Goal: Information Seeking & Learning: Learn about a topic

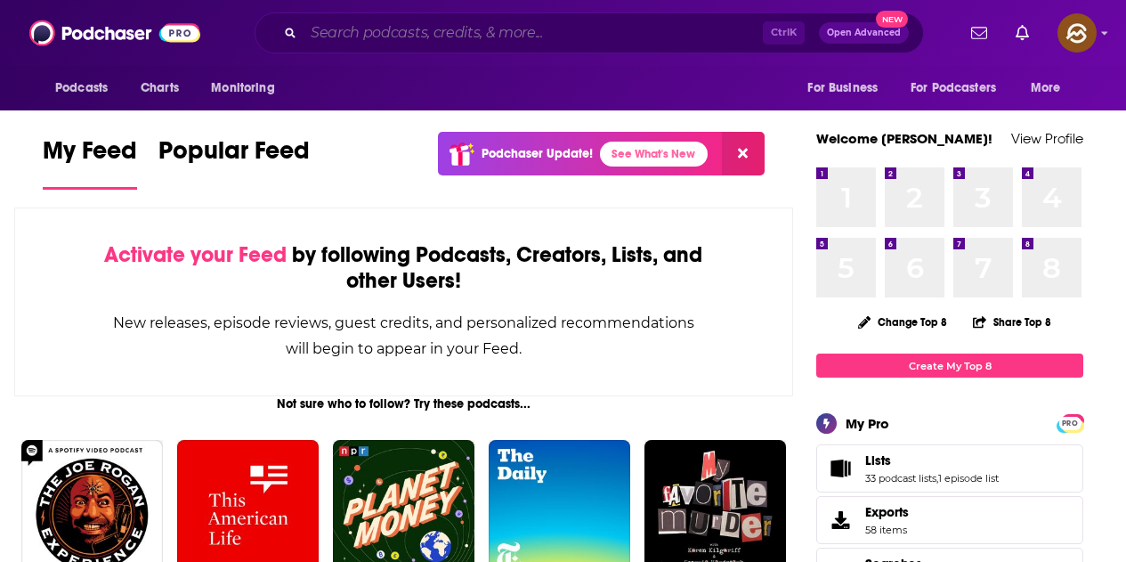
click at [460, 19] on input "Search podcasts, credits, & more..." at bounding box center [533, 33] width 459 height 28
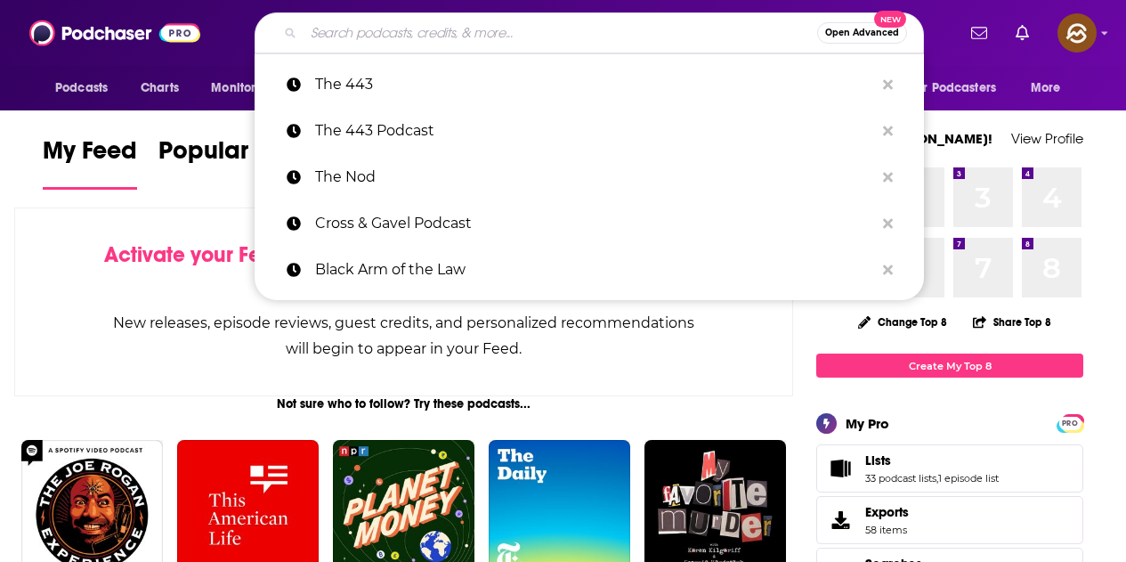
paste input "Grow Your B2B SaaS"
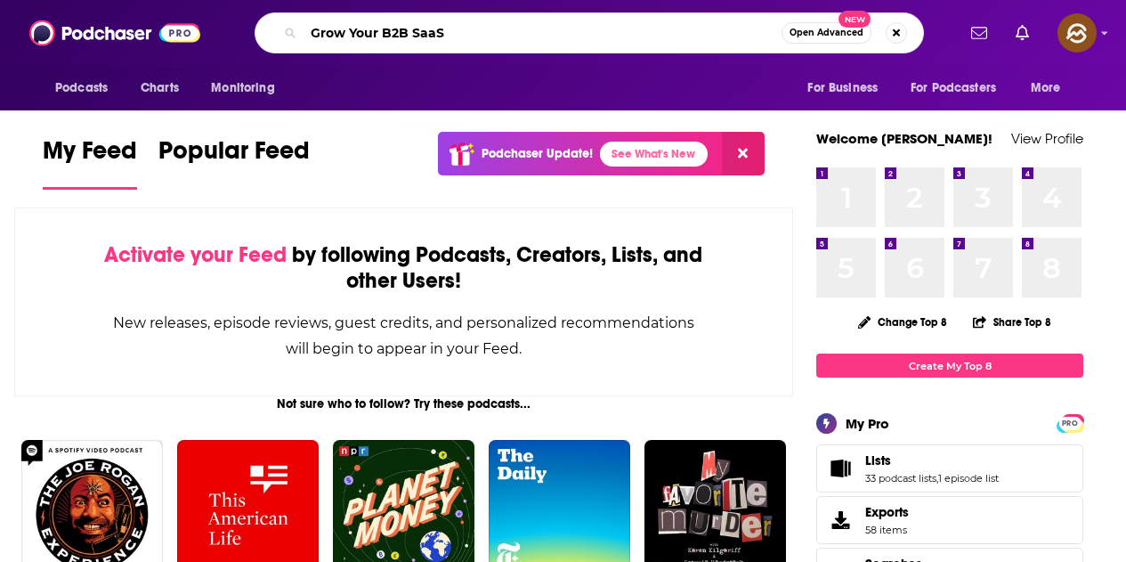
type input "Grow Your B2B SaaS"
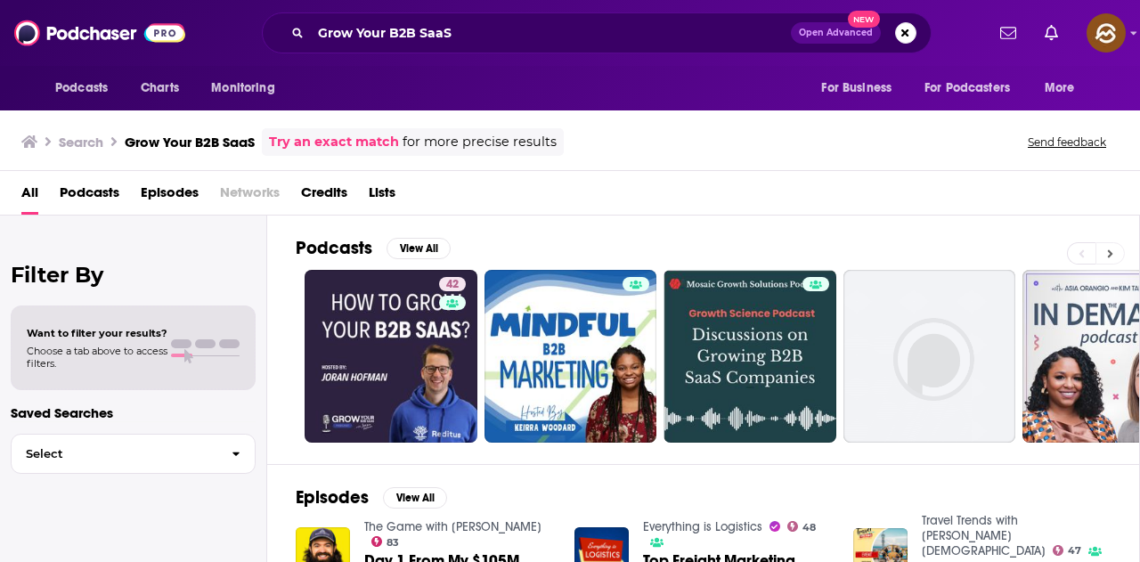
click at [1112, 251] on icon at bounding box center [1110, 254] width 6 height 12
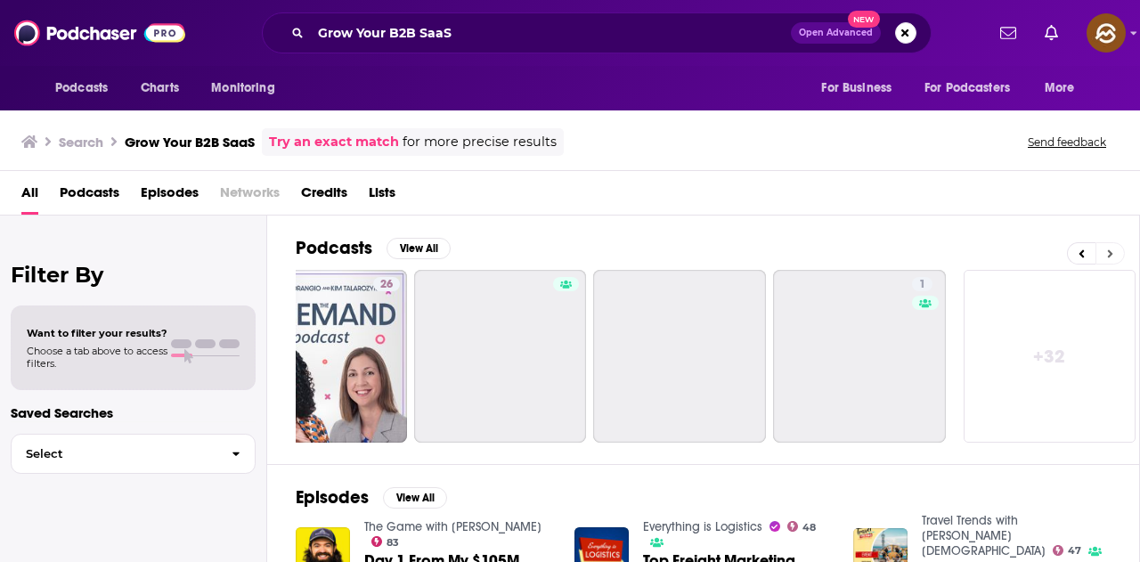
scroll to position [0, 792]
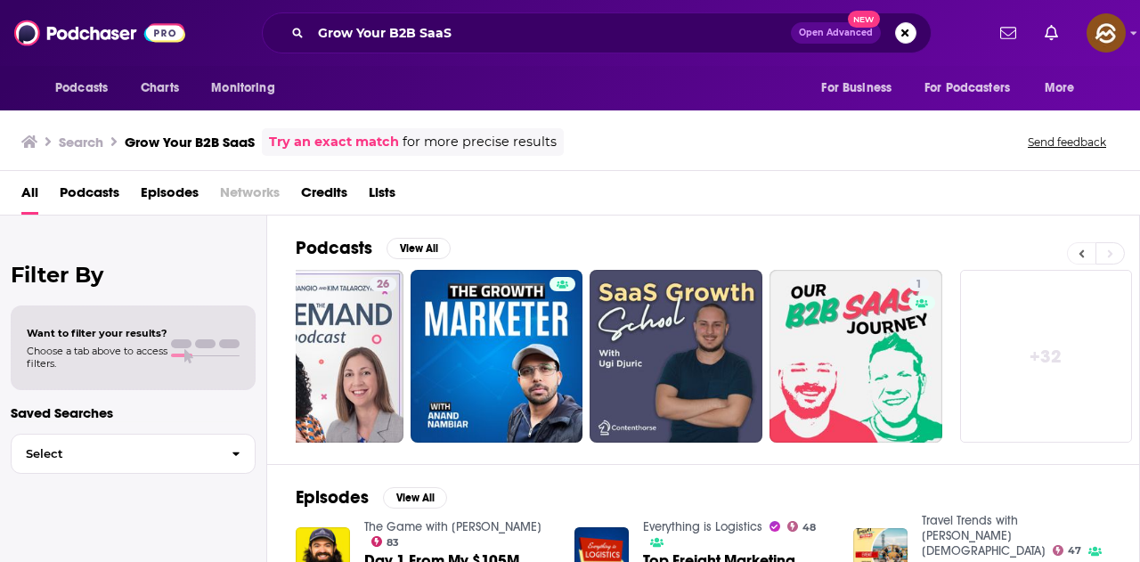
click at [1076, 250] on button at bounding box center [1081, 253] width 28 height 22
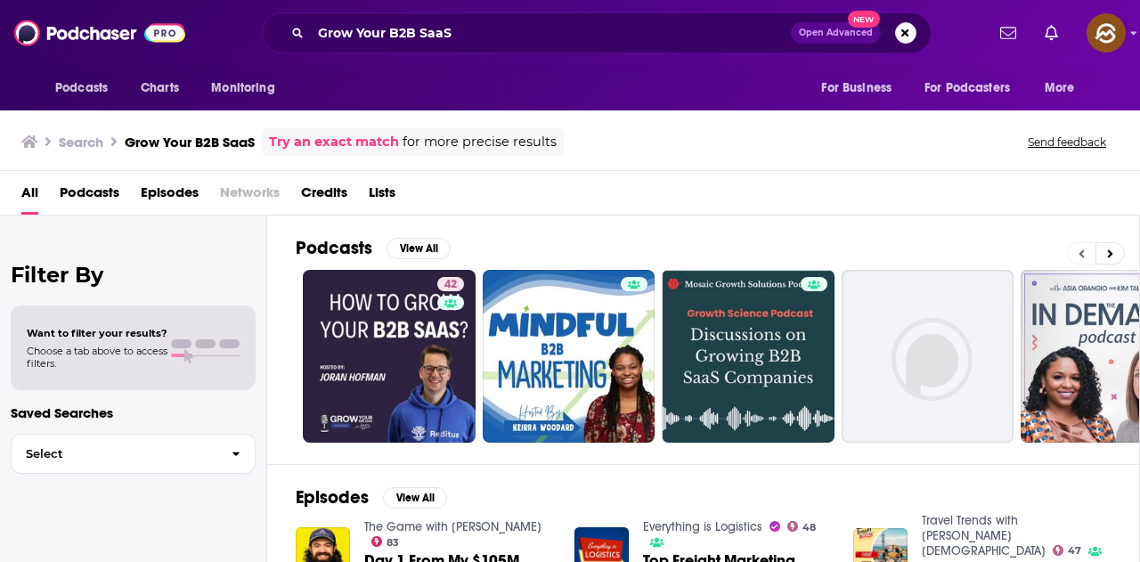
scroll to position [0, 0]
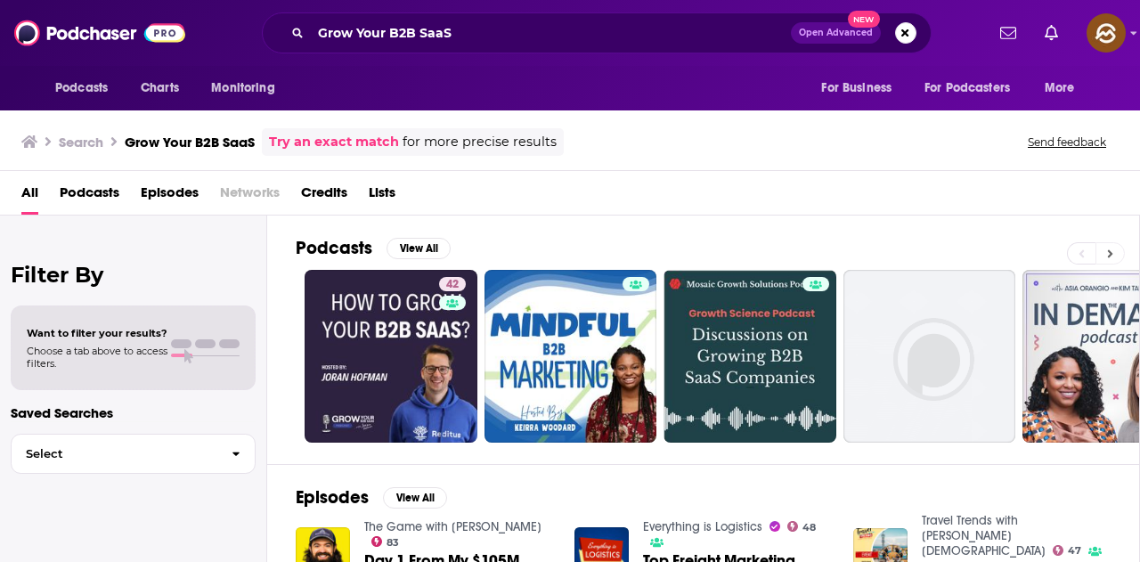
click at [1111, 249] on icon at bounding box center [1110, 254] width 6 height 12
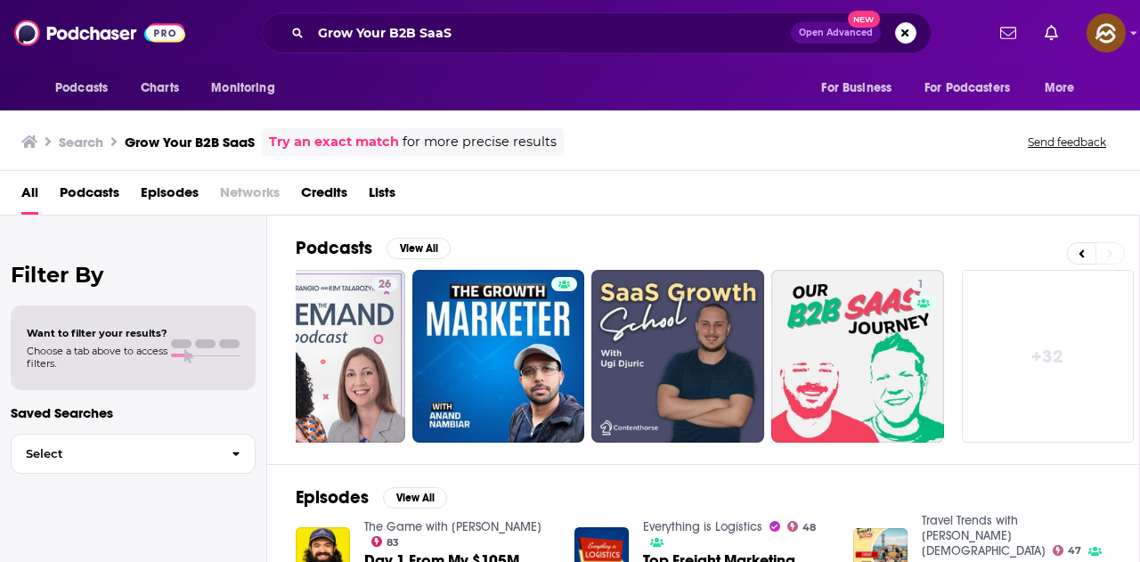
scroll to position [0, 792]
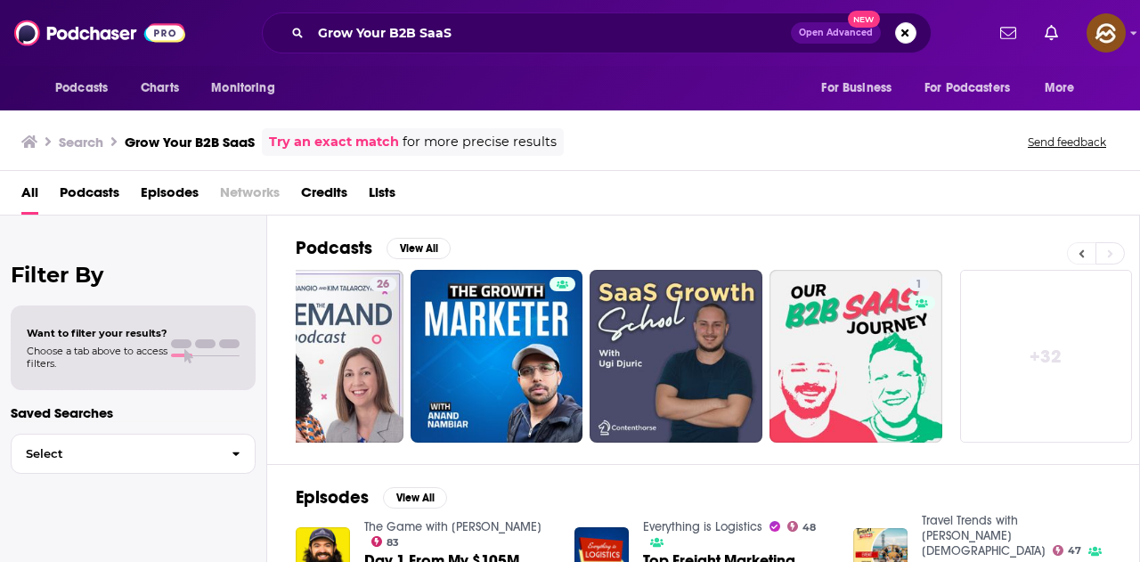
click at [1076, 249] on button at bounding box center [1081, 253] width 28 height 22
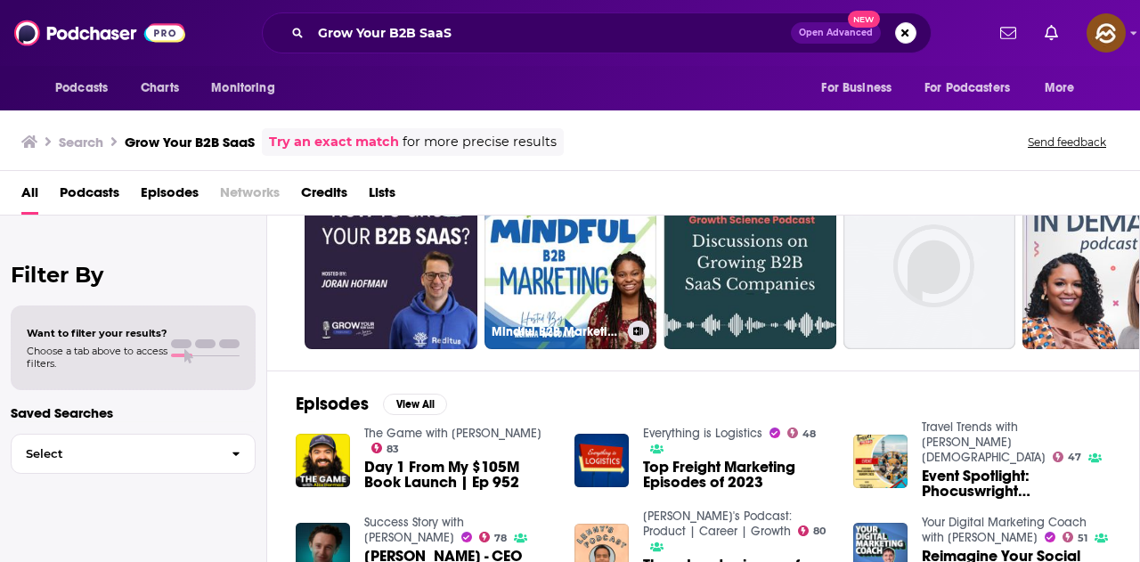
scroll to position [0, 0]
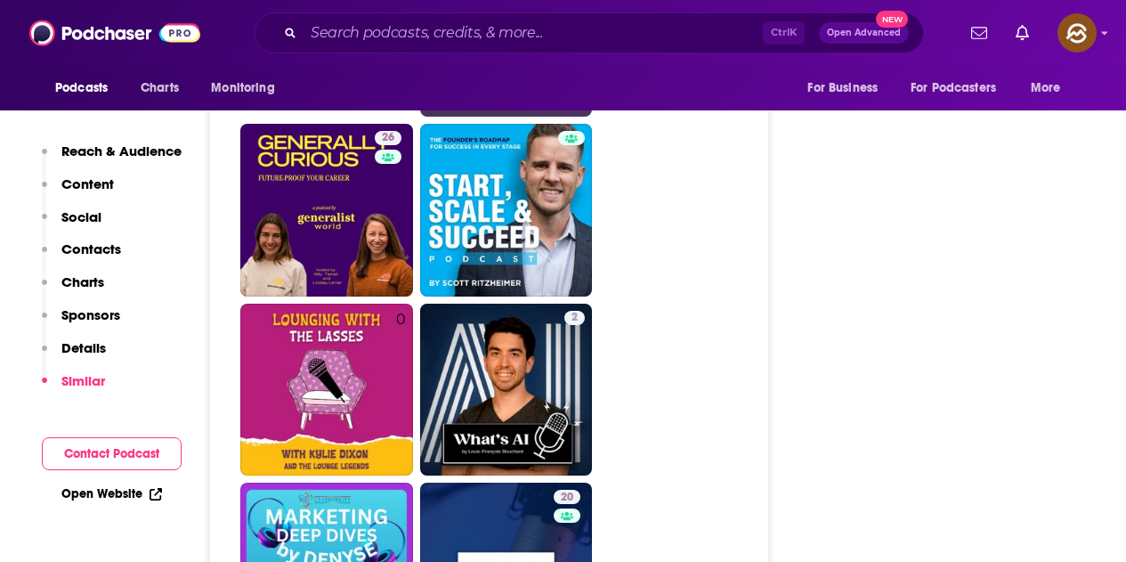
scroll to position [4274, 0]
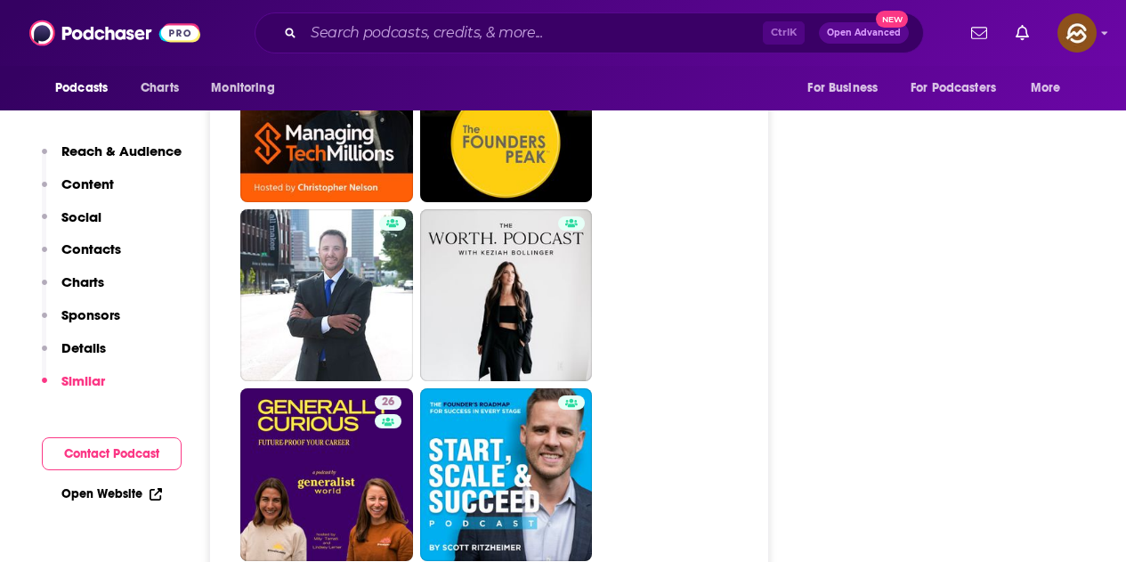
click at [532, 8] on div "Podcasts Charts Monitoring Ctrl K Open Advanced New For Business For Podcasters…" at bounding box center [563, 33] width 1126 height 66
click at [535, 19] on input "Search podcasts, credits, & more..." at bounding box center [533, 33] width 459 height 28
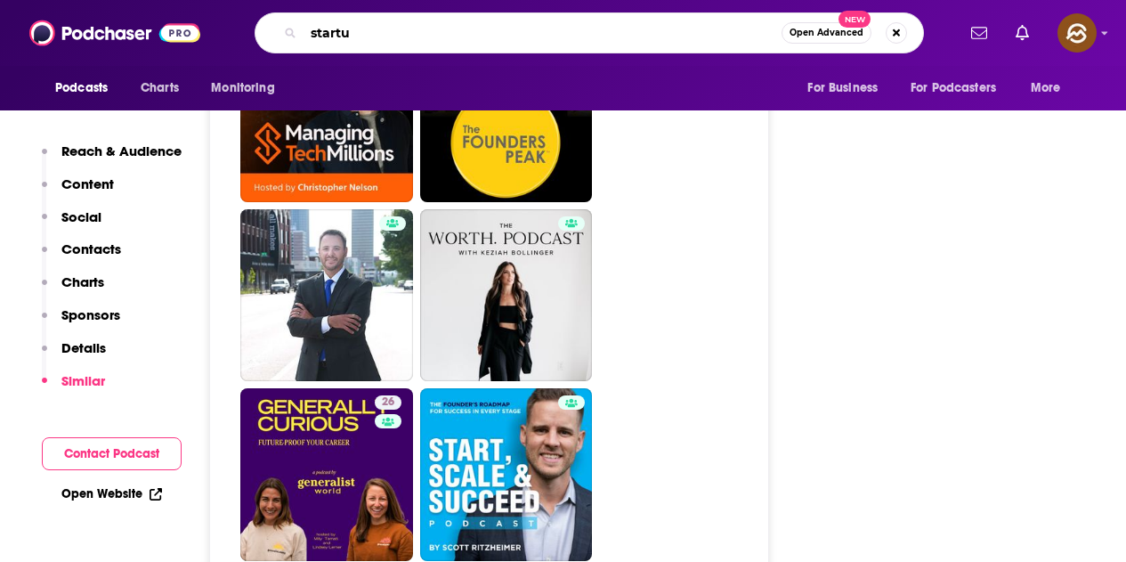
type input "startup"
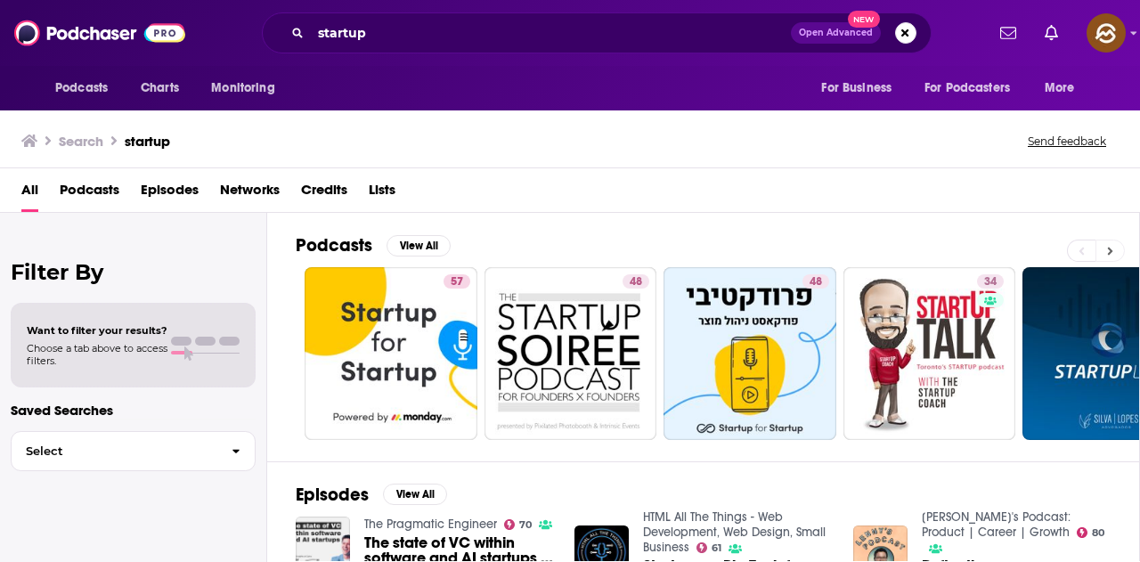
click at [1108, 247] on icon at bounding box center [1110, 251] width 6 height 12
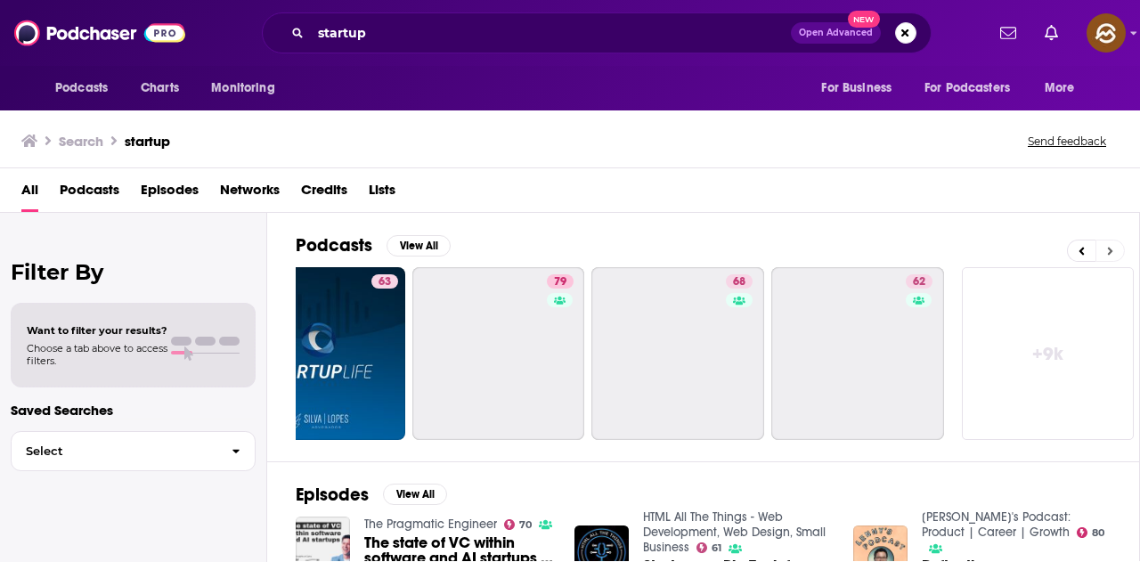
scroll to position [0, 792]
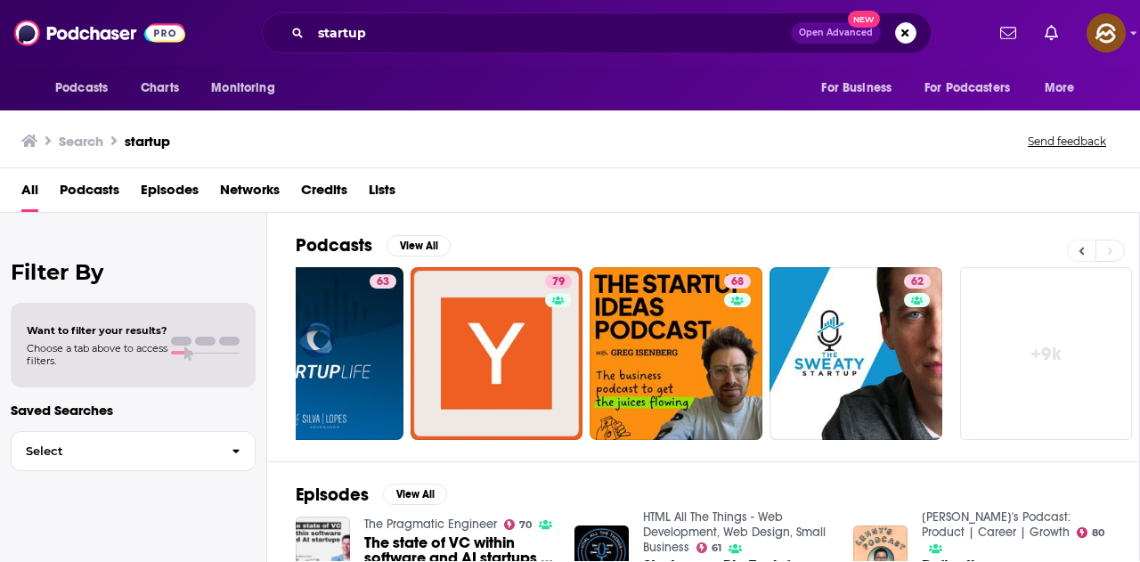
click at [1084, 257] on button at bounding box center [1081, 251] width 28 height 22
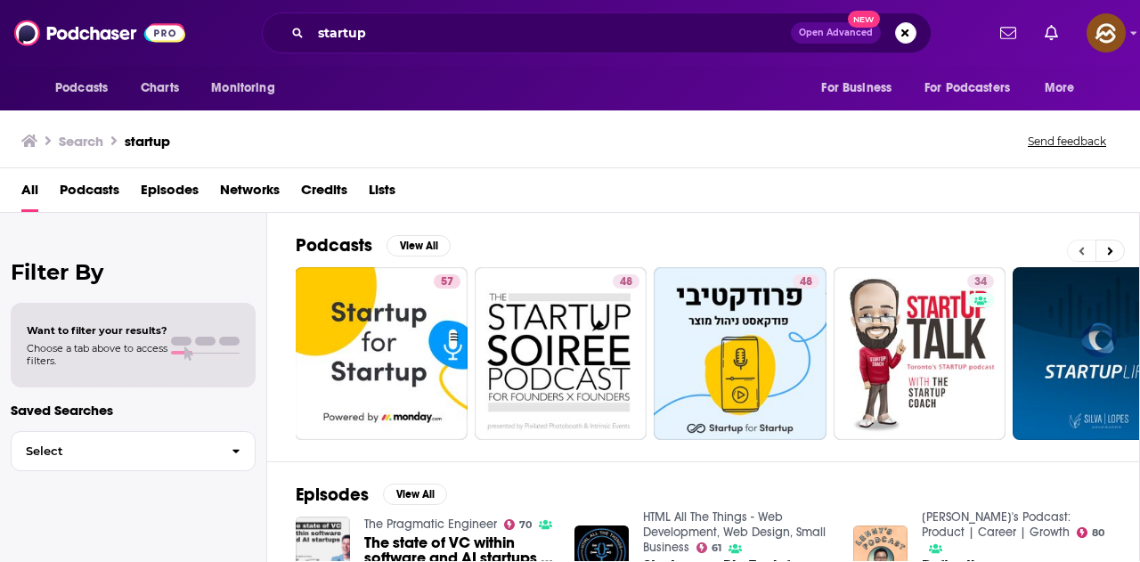
scroll to position [0, 0]
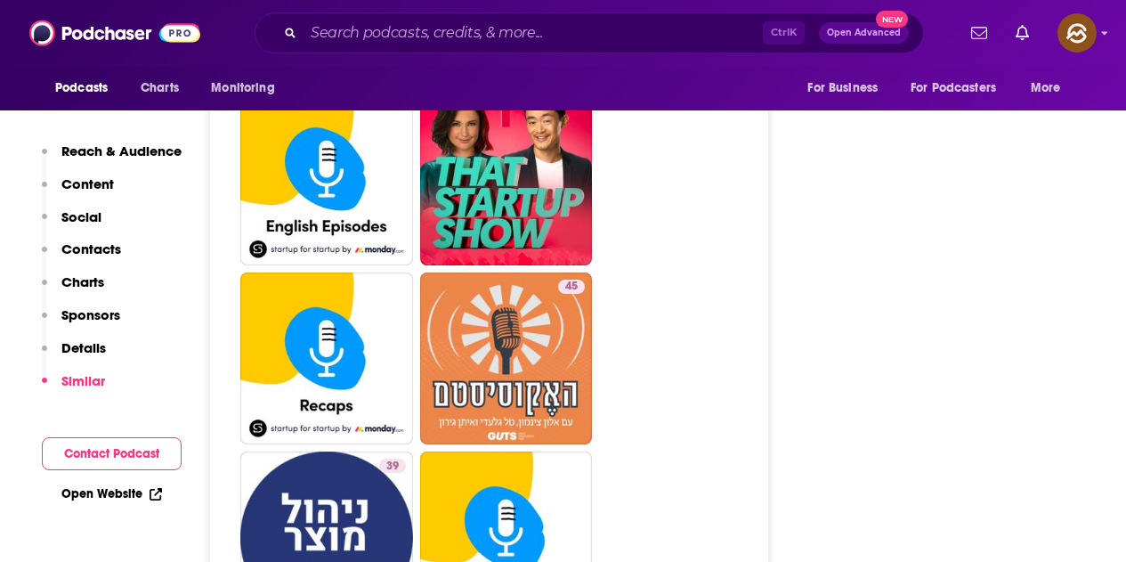
scroll to position [4541, 0]
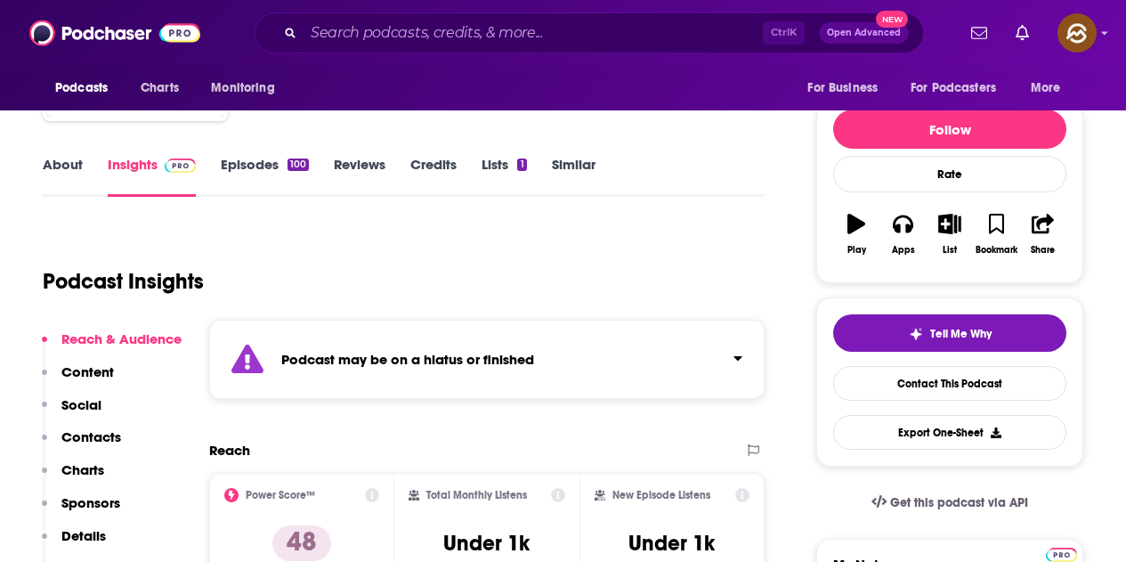
scroll to position [267, 0]
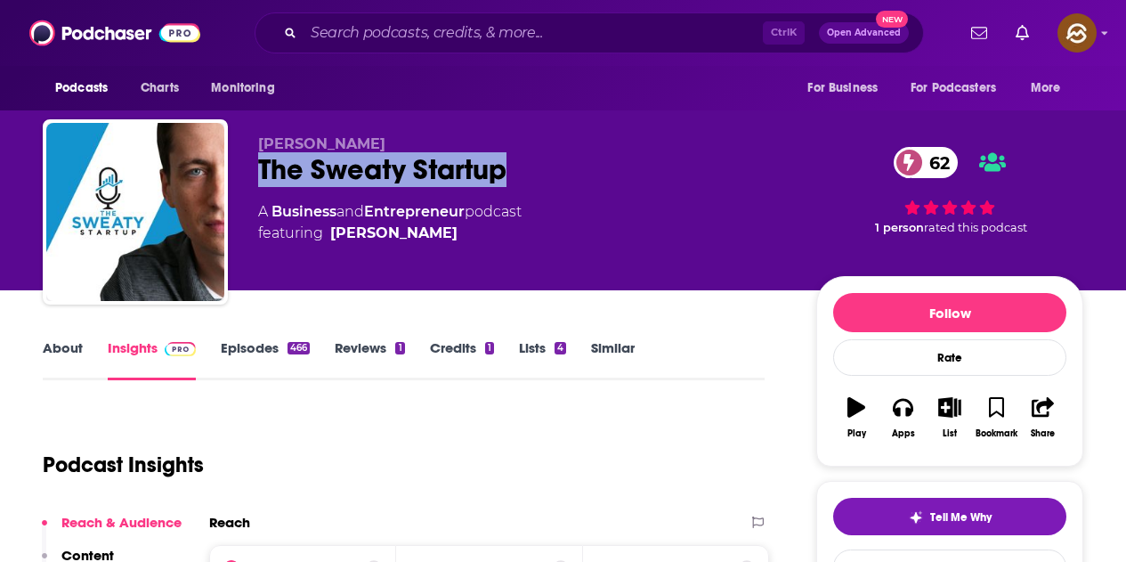
drag, startPoint x: 264, startPoint y: 174, endPoint x: 502, endPoint y: 174, distance: 238.6
click at [502, 174] on div "The Sweaty Startup 62" at bounding box center [523, 169] width 530 height 35
click at [892, 411] on button "Apps" at bounding box center [903, 418] width 46 height 64
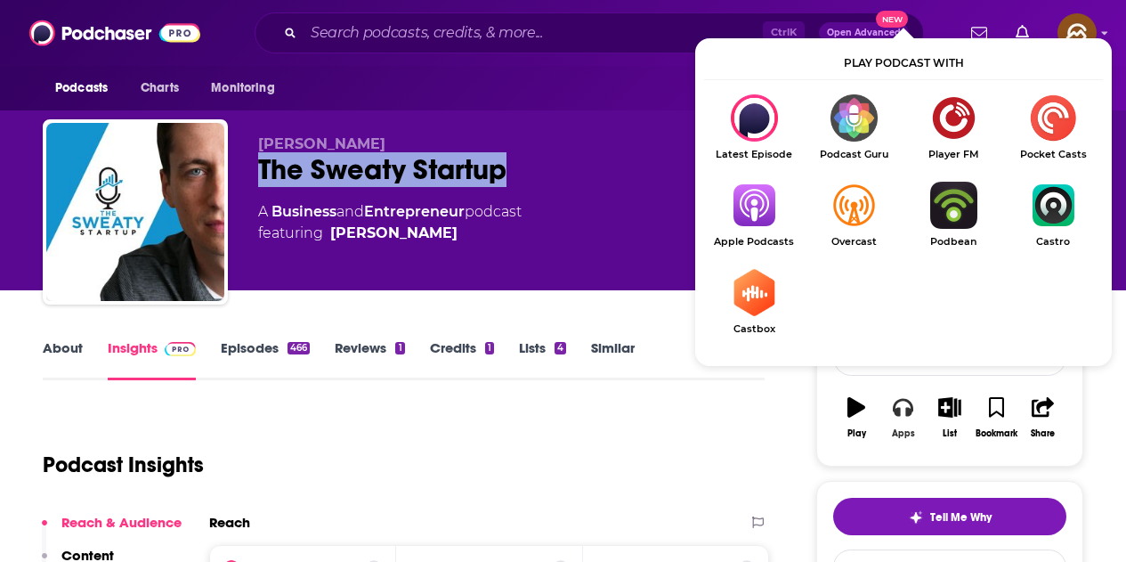
scroll to position [178, 0]
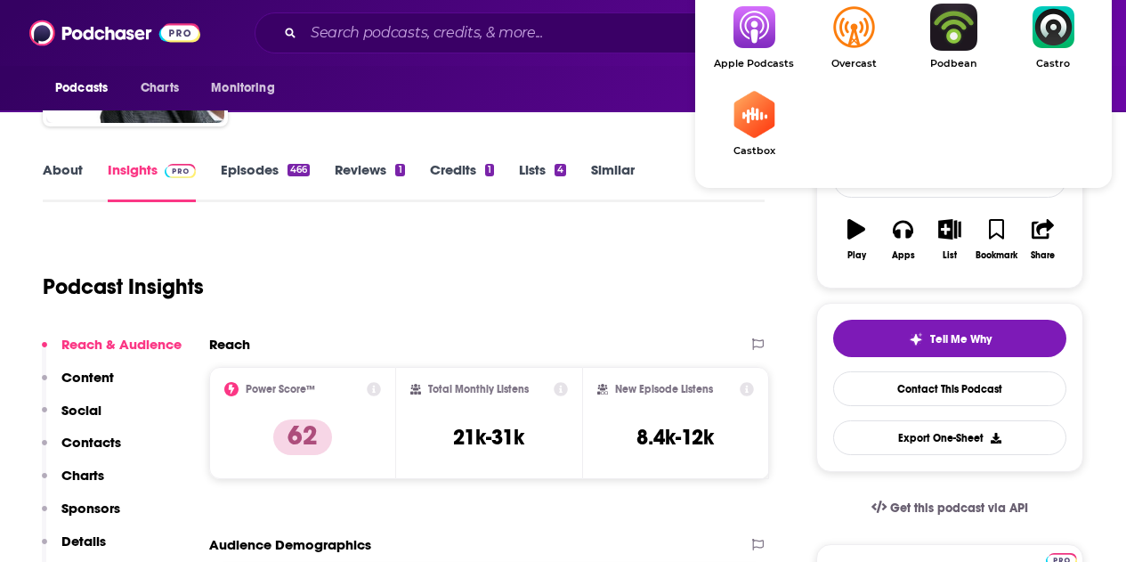
click at [771, 28] on img "Show Listen On dropdown" at bounding box center [754, 27] width 100 height 47
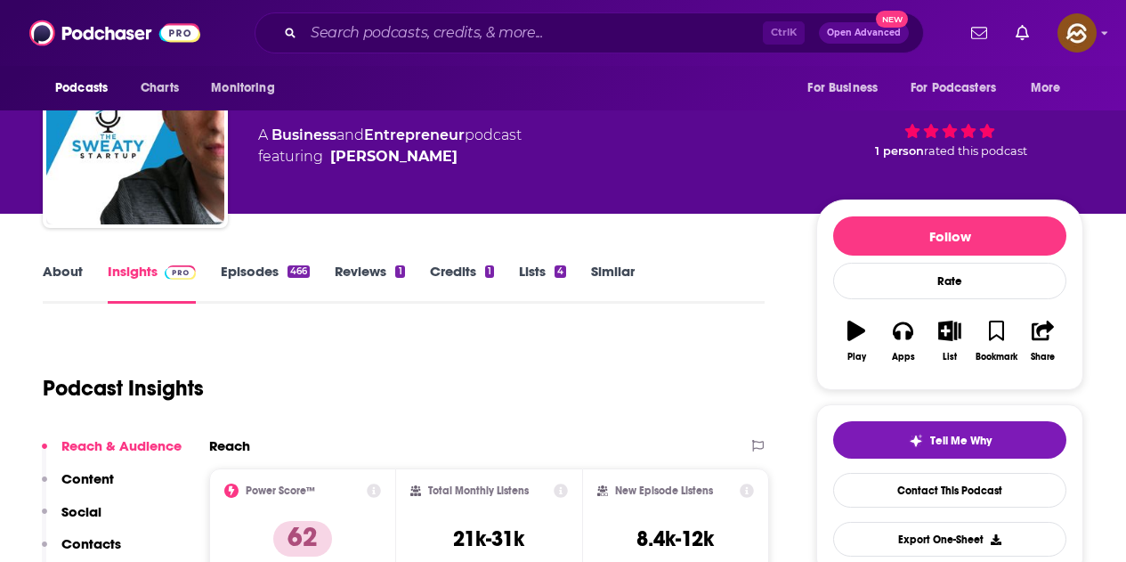
scroll to position [0, 0]
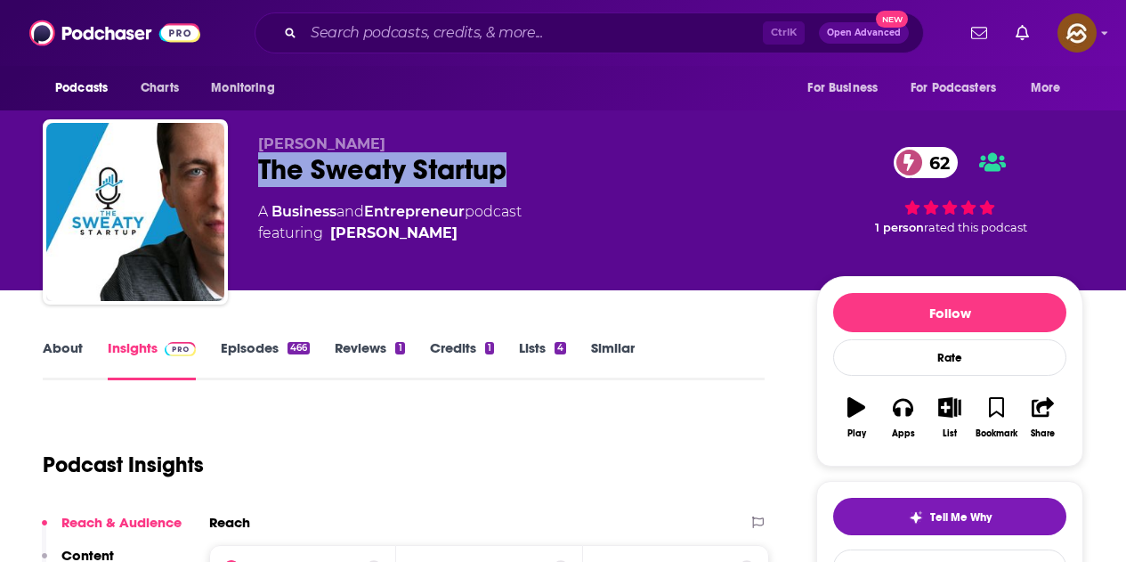
click at [694, 163] on div "The Sweaty Startup 62" at bounding box center [523, 169] width 530 height 35
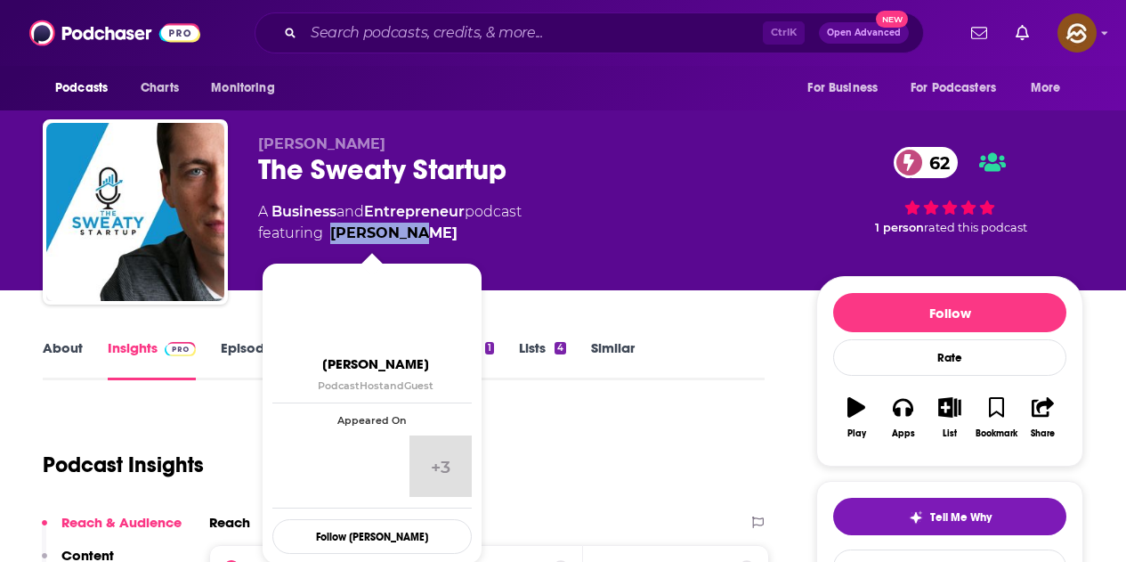
drag, startPoint x: 436, startPoint y: 240, endPoint x: 330, endPoint y: 228, distance: 106.7
click at [330, 228] on div "Nick Huber The Sweaty Startup 62 A Business and Entrepreneur podcast featuring …" at bounding box center [523, 206] width 530 height 142
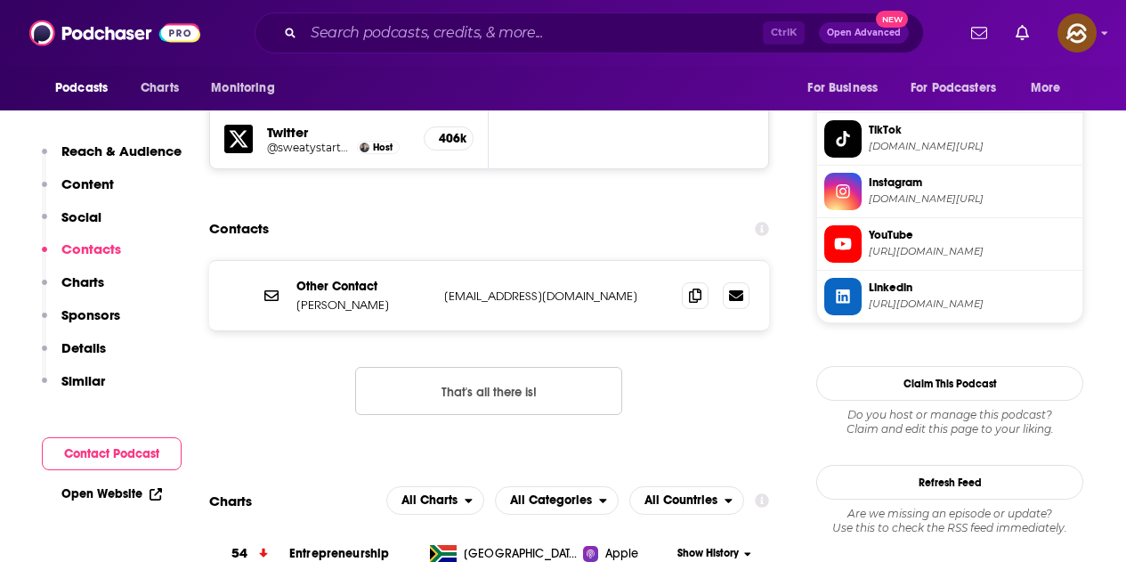
scroll to position [1781, 0]
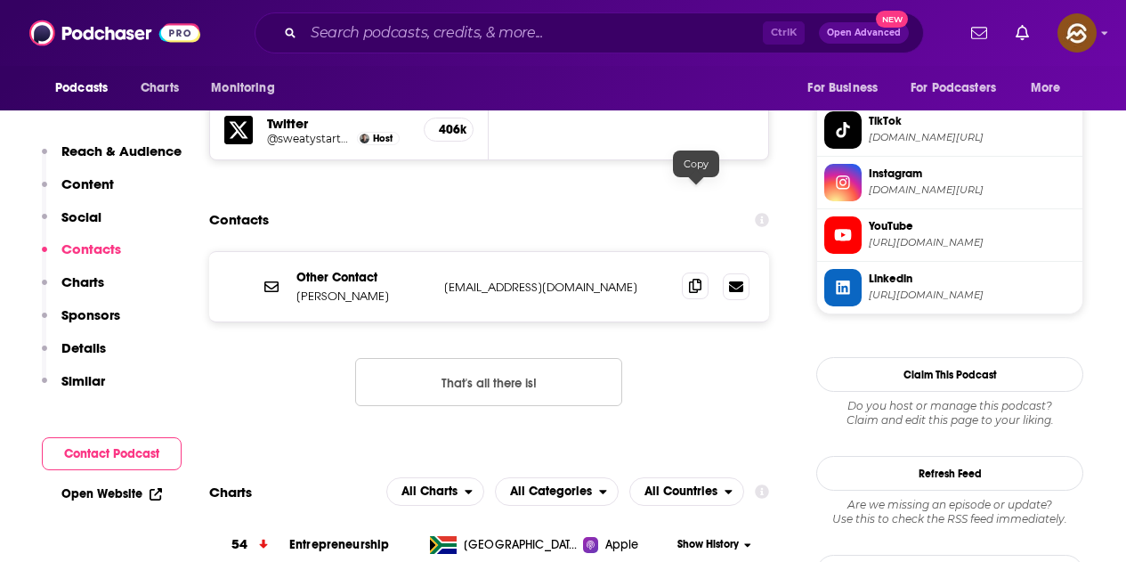
click at [692, 279] on icon at bounding box center [695, 286] width 12 height 14
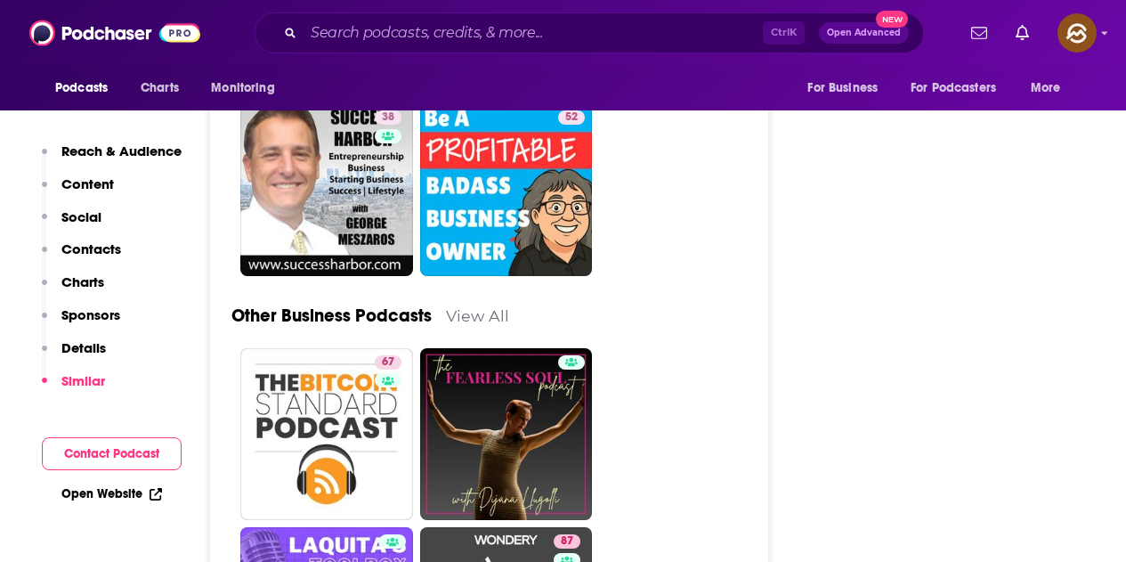
scroll to position [5075, 0]
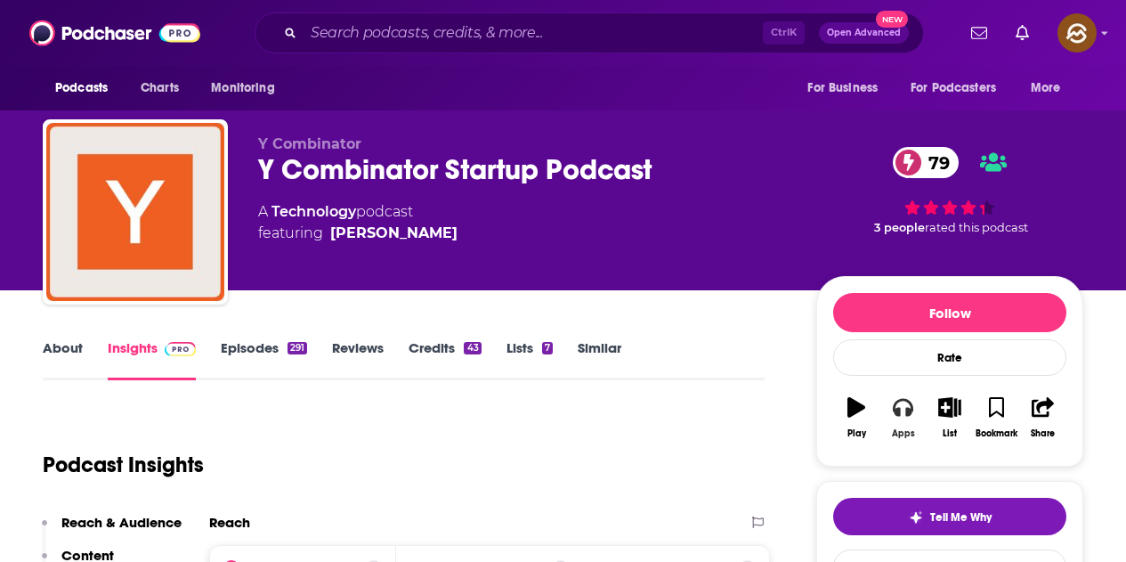
click at [897, 410] on icon "button" at bounding box center [903, 408] width 20 height 18
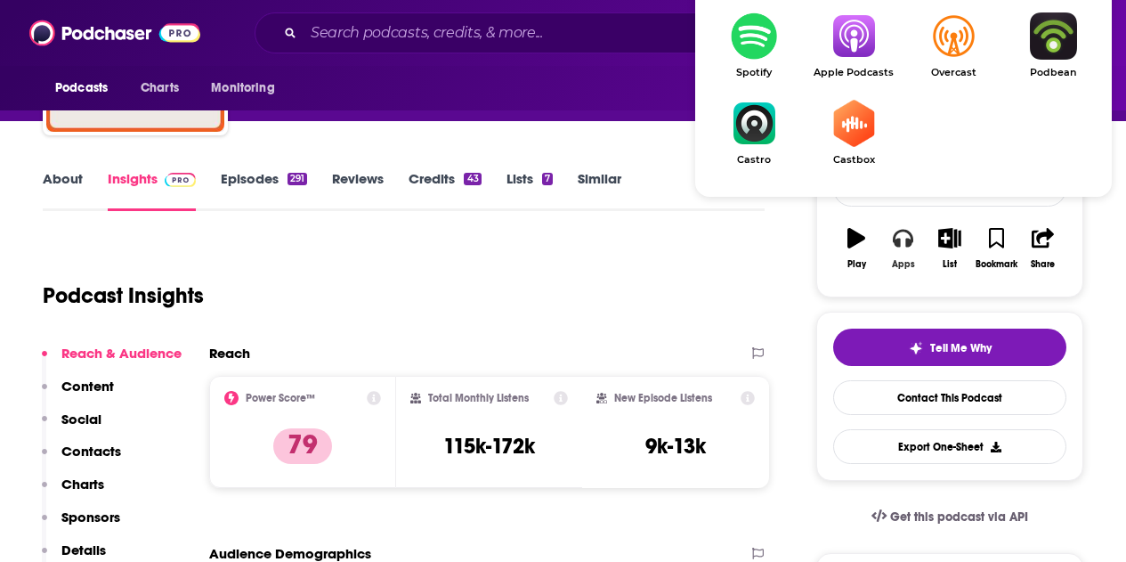
scroll to position [178, 0]
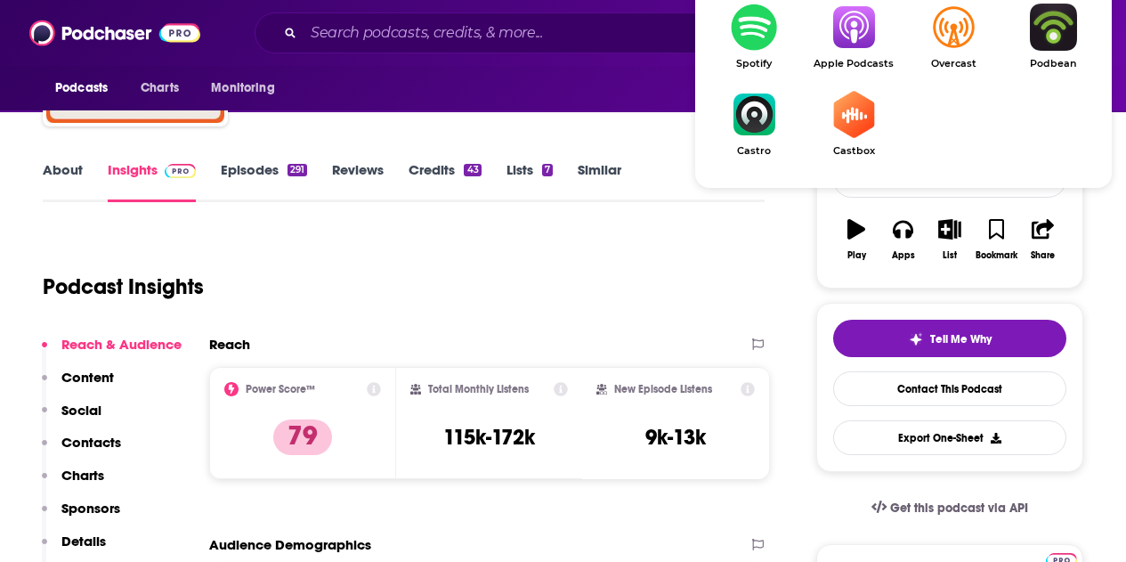
click at [857, 43] on img "Show Listen On dropdown" at bounding box center [854, 27] width 100 height 47
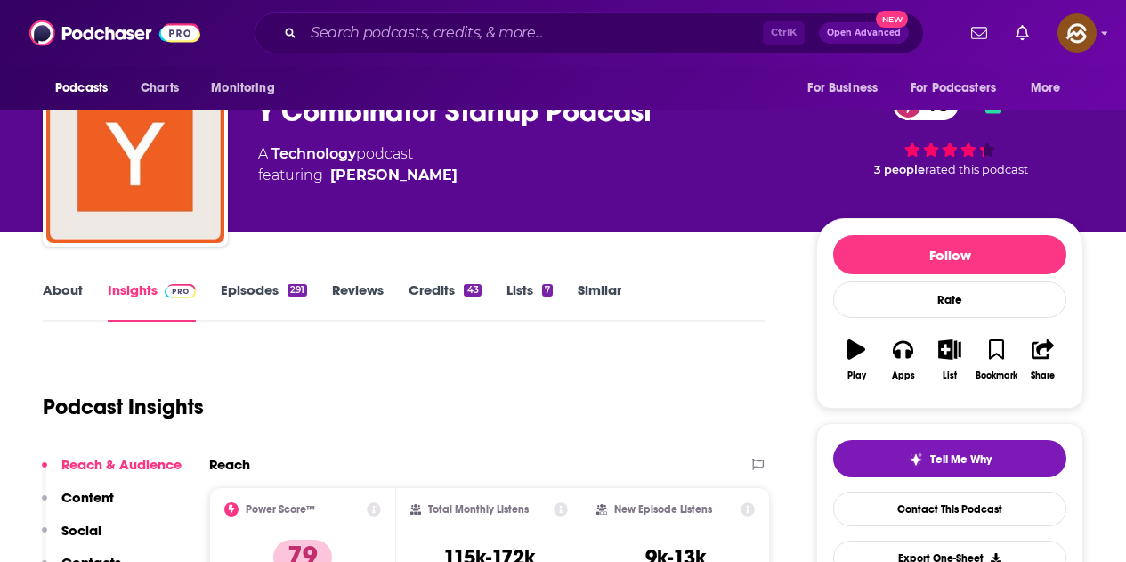
scroll to position [0, 0]
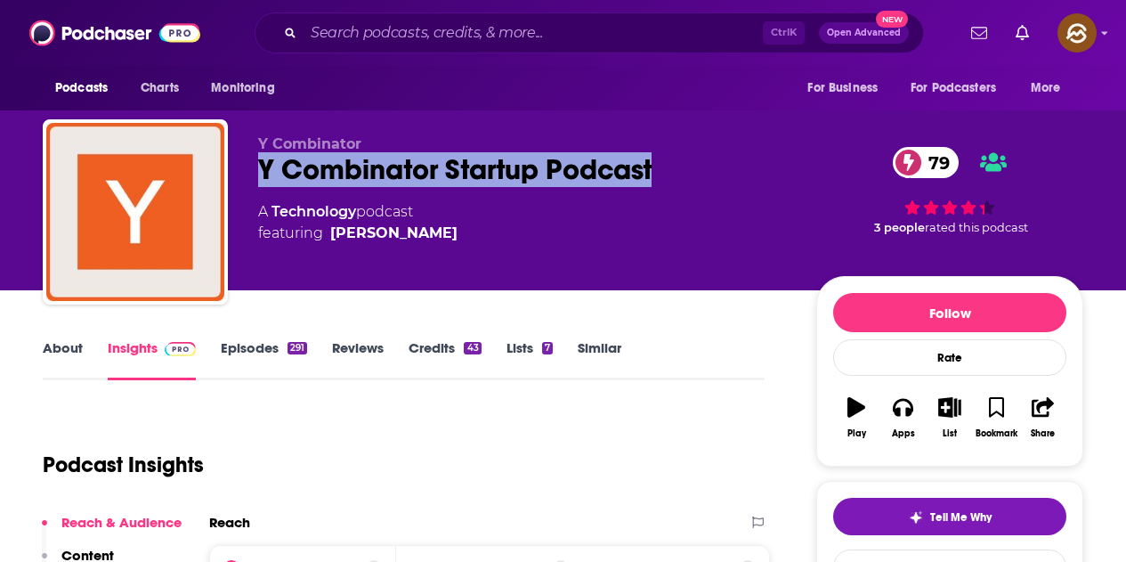
drag, startPoint x: 258, startPoint y: 161, endPoint x: 710, endPoint y: 173, distance: 451.6
click at [710, 173] on div "Y Combinator Startup Podcast 79" at bounding box center [523, 169] width 530 height 35
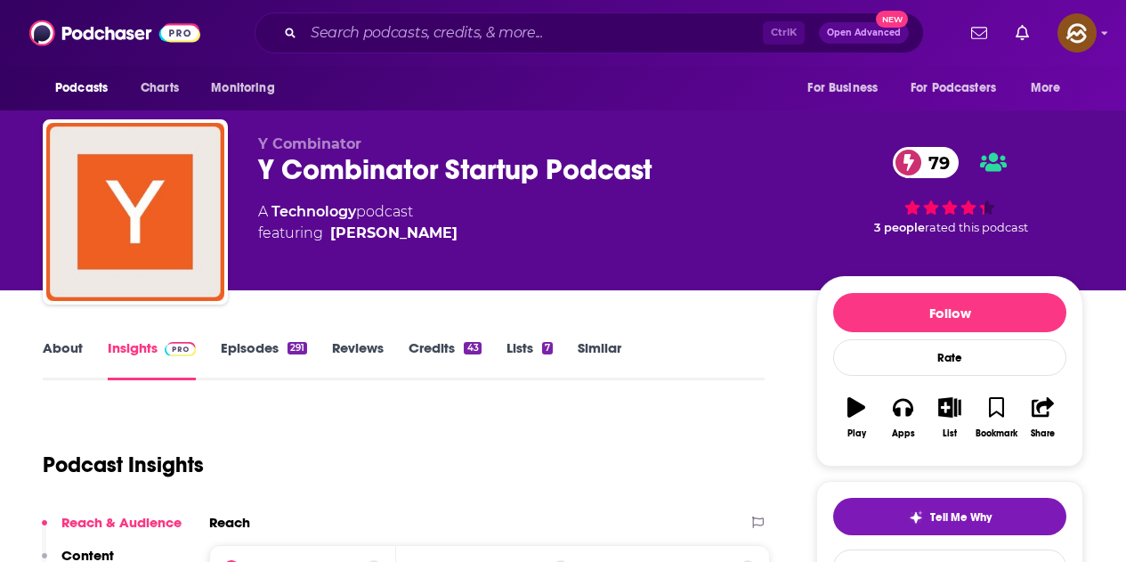
drag, startPoint x: 513, startPoint y: 234, endPoint x: 424, endPoint y: 235, distance: 89.0
click at [513, 233] on div "A Technology podcast featuring Craig Cannon" at bounding box center [523, 222] width 530 height 43
drag, startPoint x: 487, startPoint y: 259, endPoint x: 333, endPoint y: 253, distance: 154.2
click at [333, 253] on div "Y Combinator Y Combinator Startup Podcast 79 A Technology podcast featuring Cra…" at bounding box center [523, 206] width 530 height 142
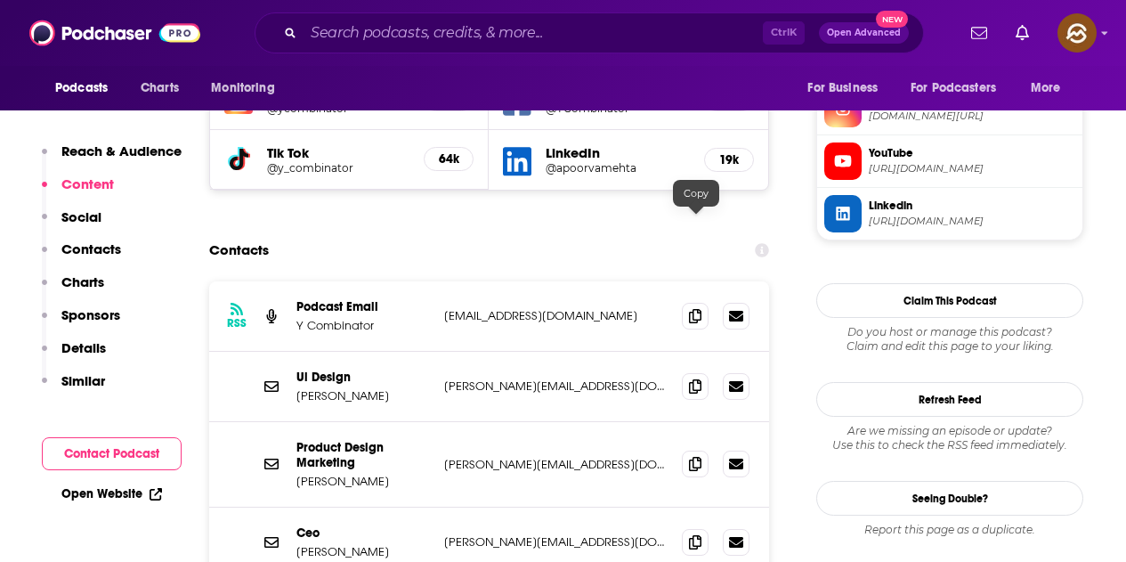
scroll to position [1781, 0]
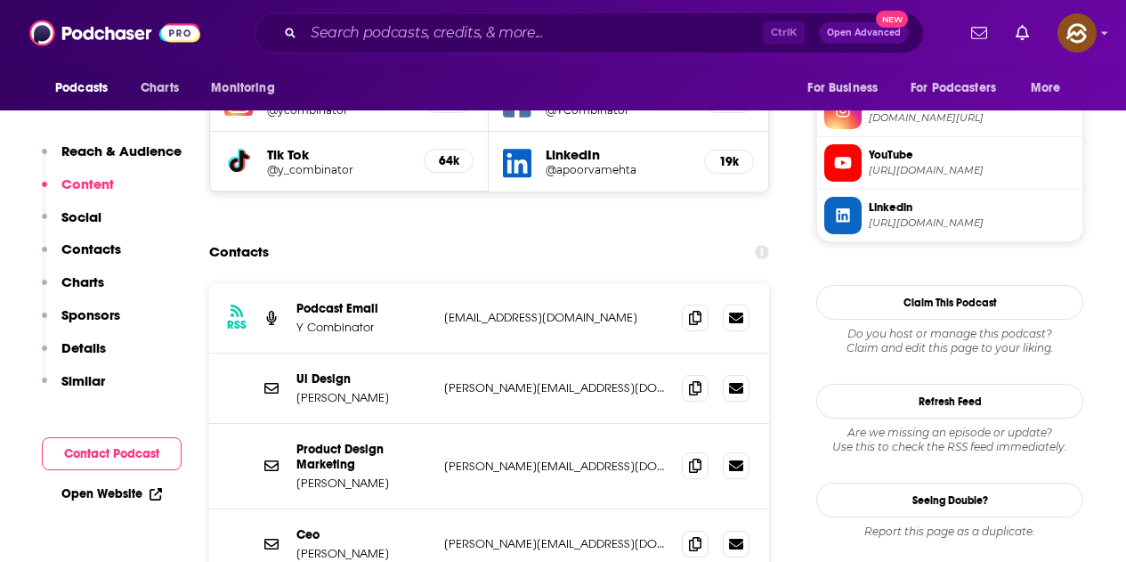
scroll to position [1603, 0]
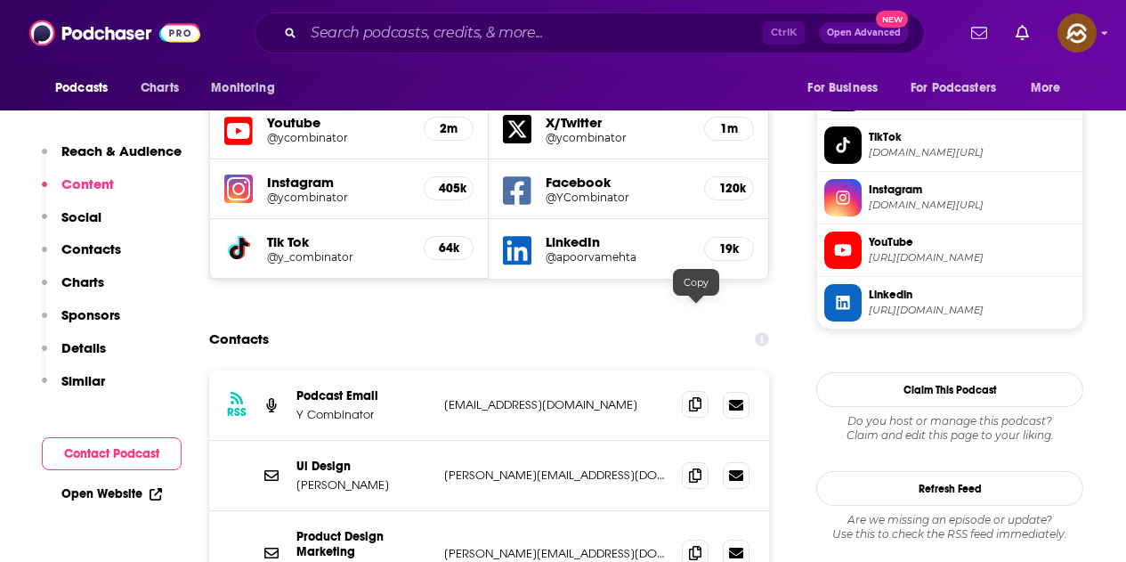
click at [697, 391] on span at bounding box center [695, 404] width 27 height 27
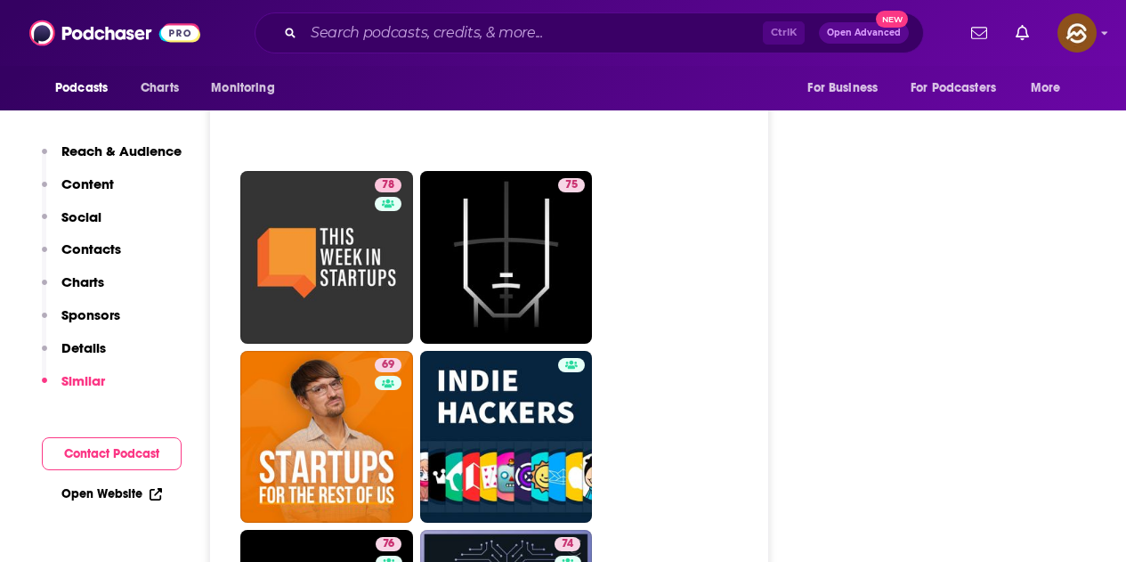
scroll to position [5342, 0]
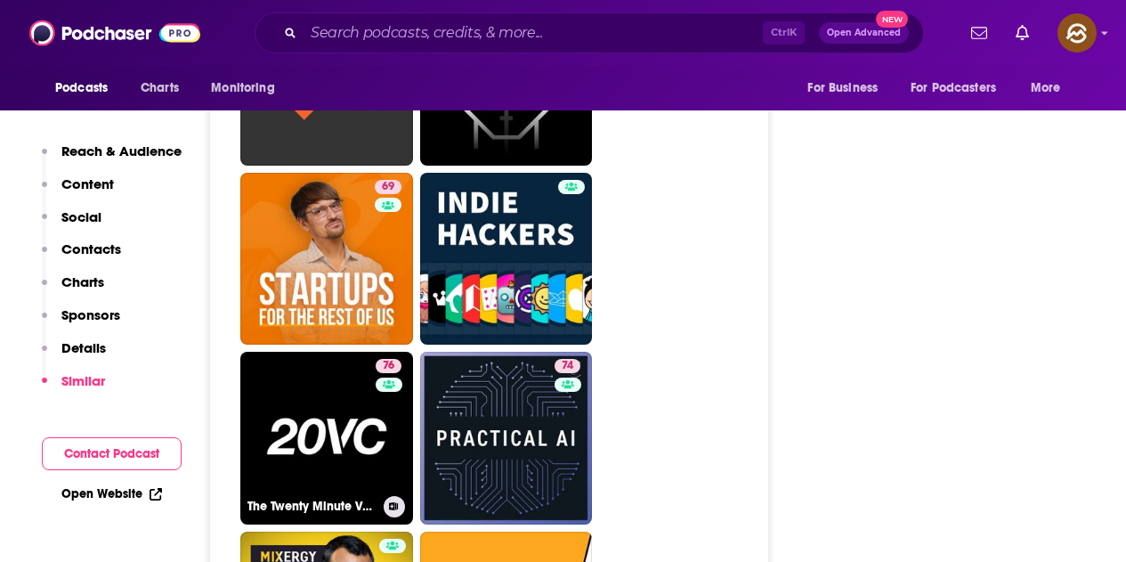
drag, startPoint x: 349, startPoint y: 343, endPoint x: 648, endPoint y: 373, distance: 300.7
click at [648, 373] on ul "77 78 90 88 81 85 88 79 78 75 69 76 The Twenty Minute VC (20VC): Venture Capita…" at bounding box center [498, 348] width 517 height 2147
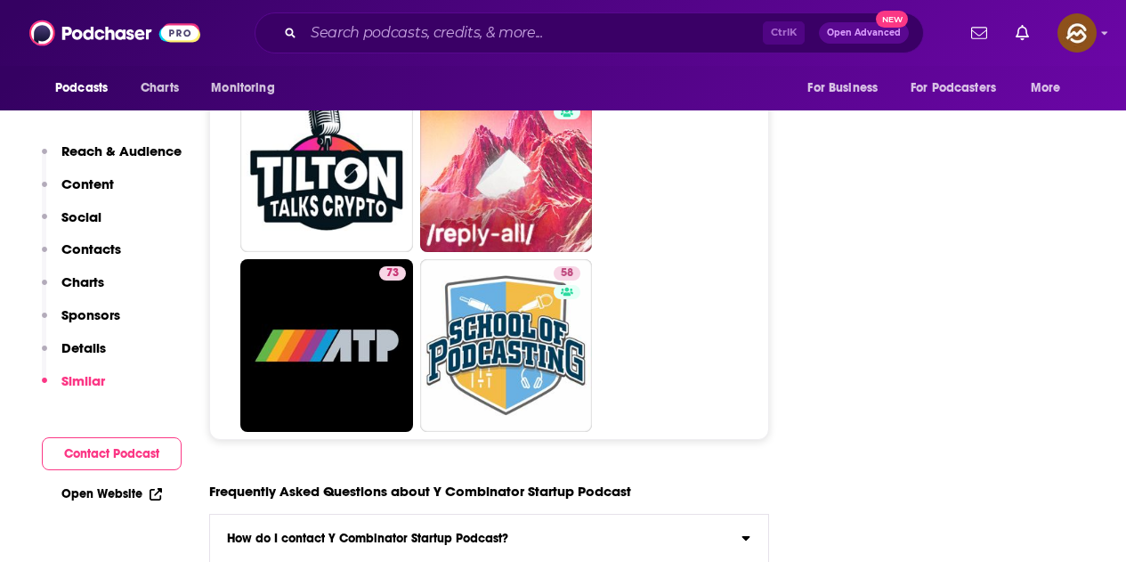
scroll to position [7924, 0]
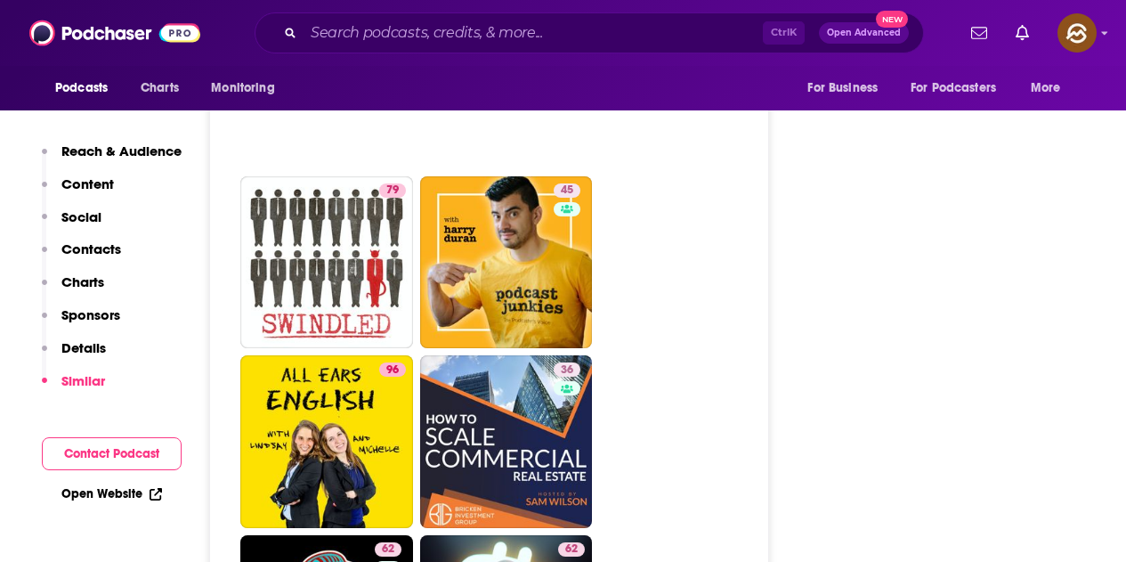
scroll to position [5253, 0]
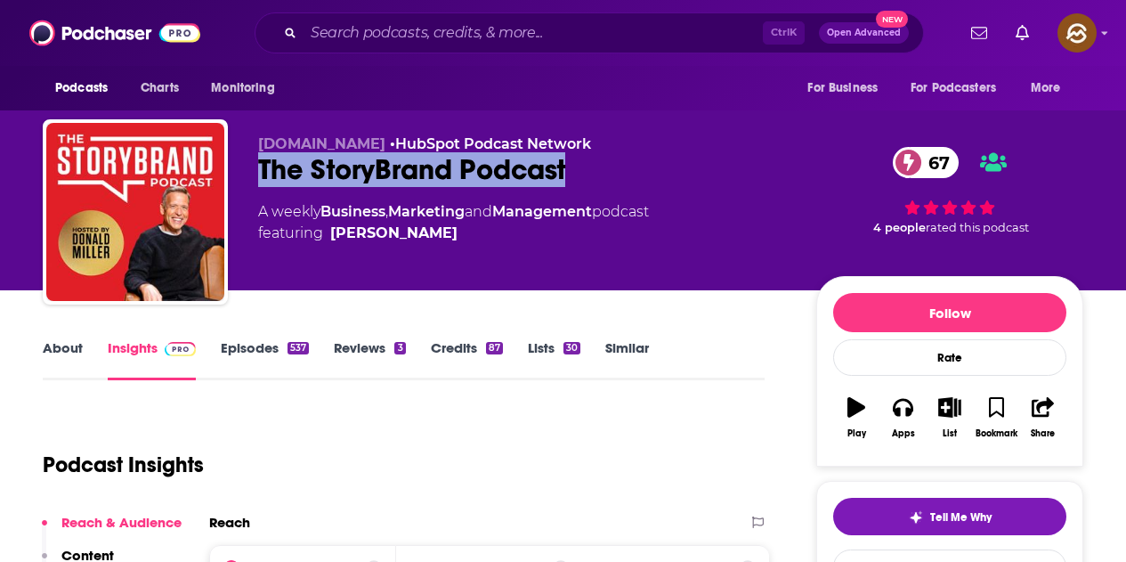
drag, startPoint x: 260, startPoint y: 161, endPoint x: 570, endPoint y: 162, distance: 309.8
click at [570, 162] on div "The StoryBrand Podcast 67" at bounding box center [523, 169] width 530 height 35
click at [905, 433] on div "Apps" at bounding box center [903, 433] width 23 height 11
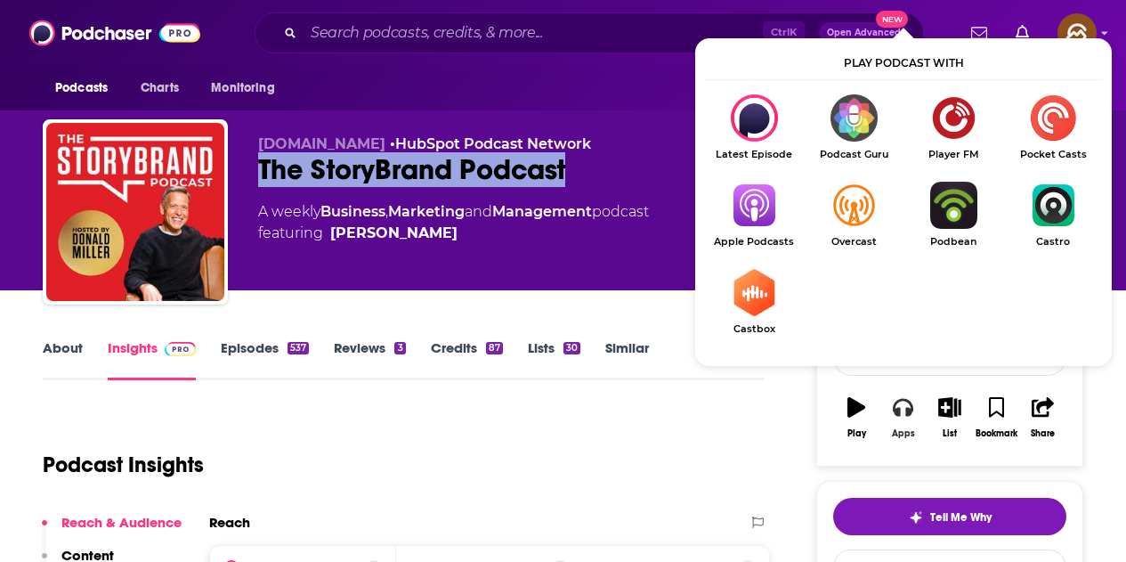
scroll to position [89, 0]
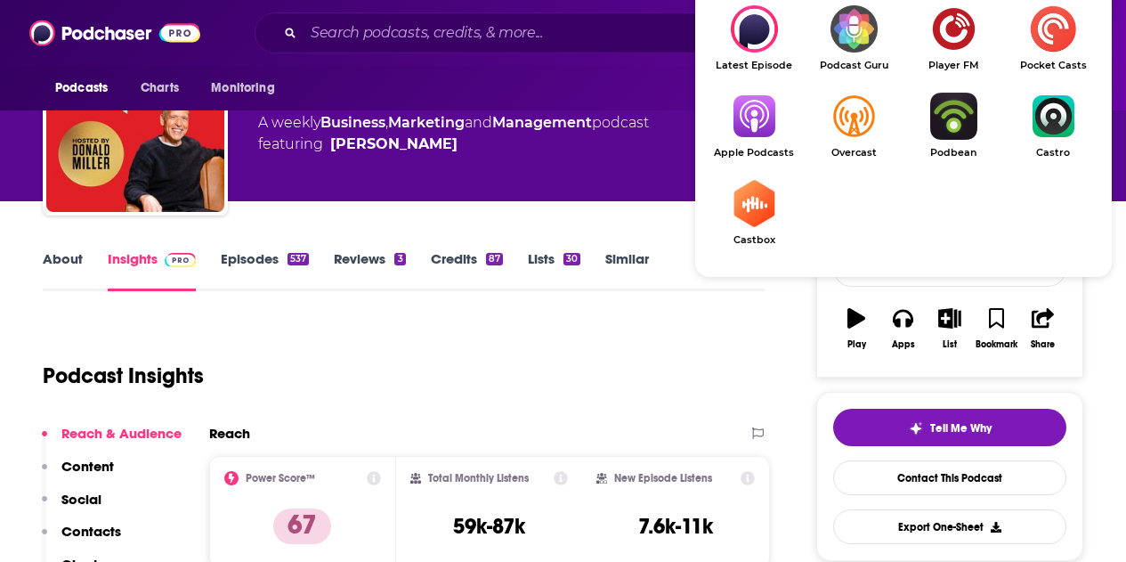
click at [774, 135] on img "Show Listen On dropdown" at bounding box center [754, 116] width 100 height 47
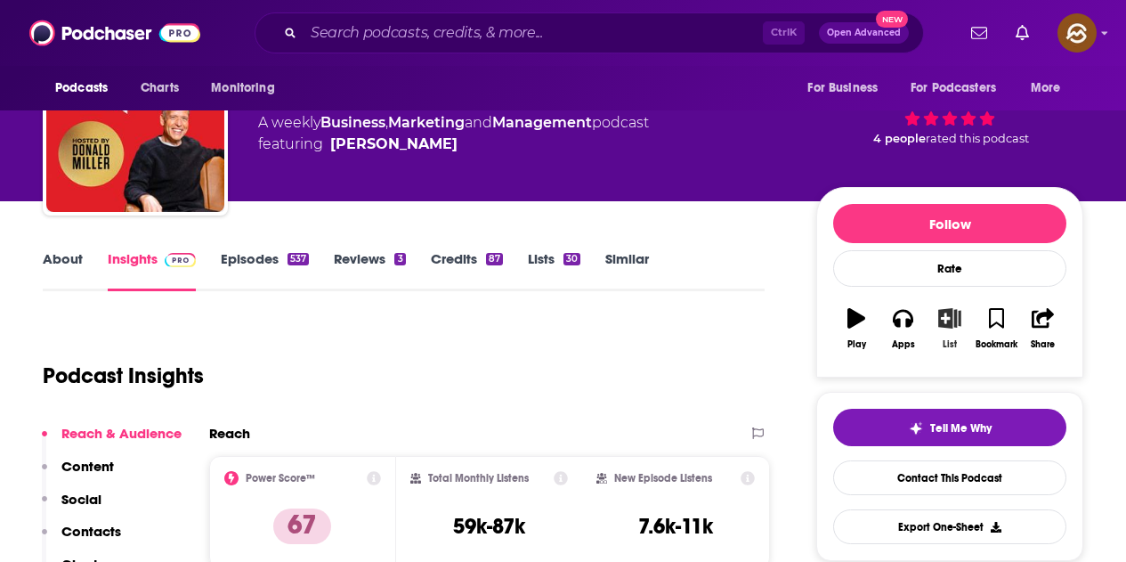
click at [927, 338] on button "List" at bounding box center [950, 328] width 46 height 64
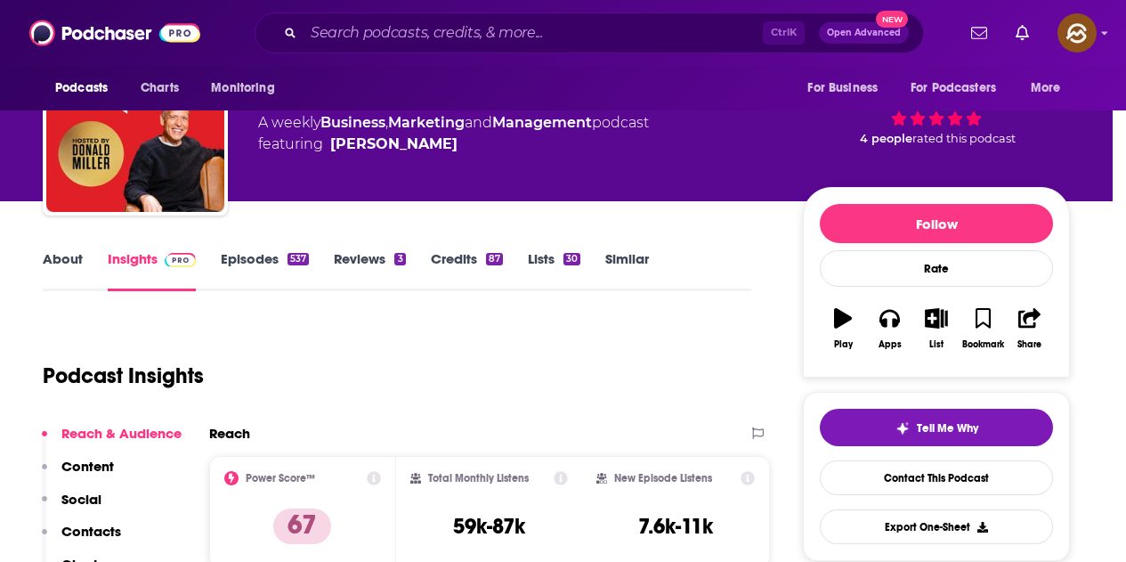
click at [905, 326] on div "Add Podcast to List The StoryBrand Podcast 67 The StoryBrand Podcast spinner" at bounding box center [563, 281] width 1126 height 562
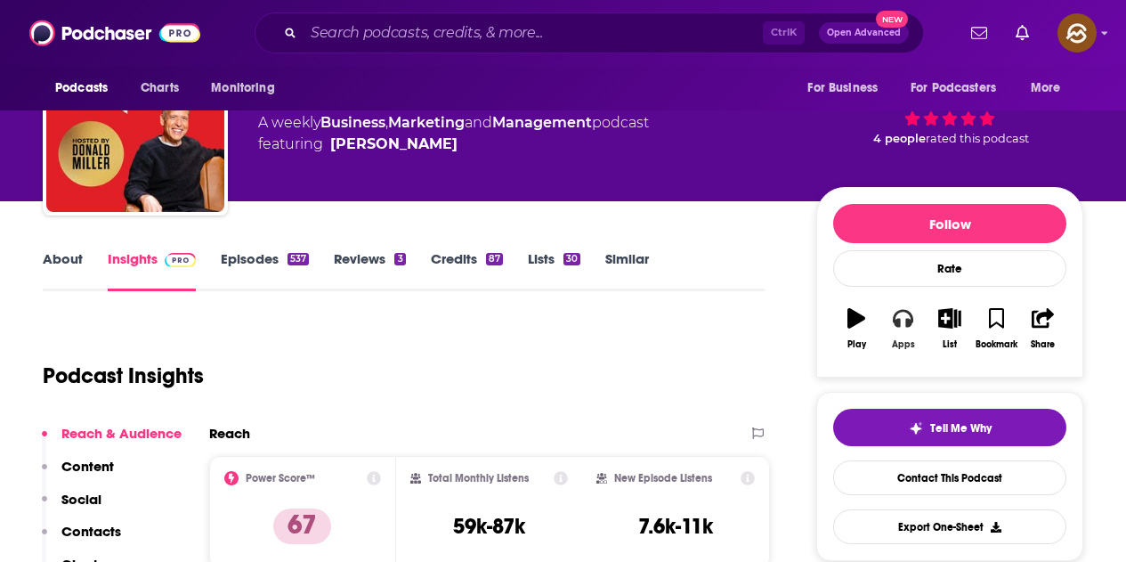
click at [886, 313] on button "Apps" at bounding box center [903, 328] width 46 height 64
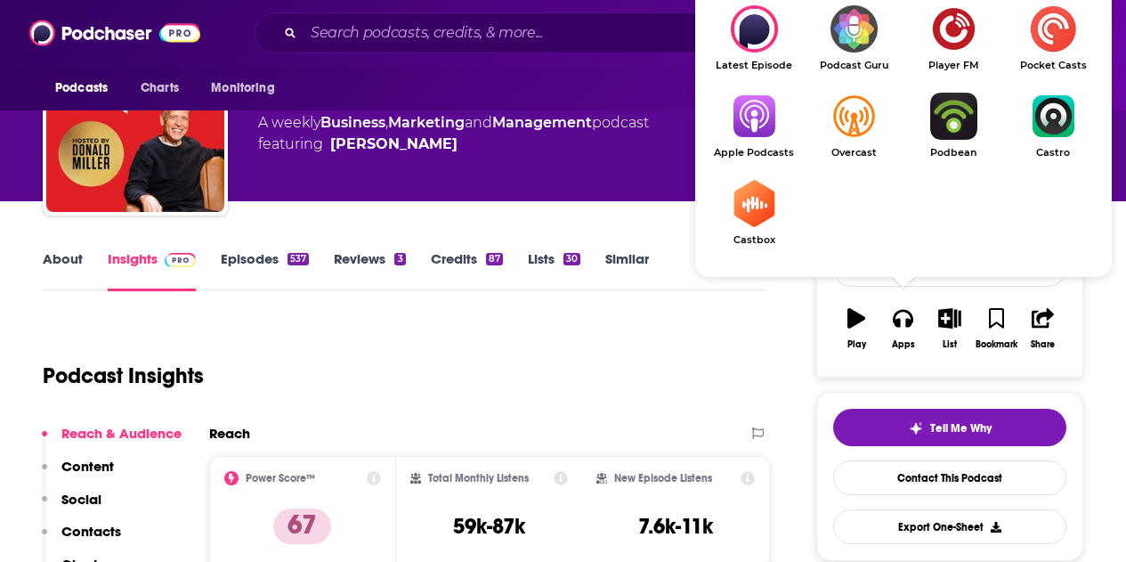
click at [767, 125] on img "Show Listen On dropdown" at bounding box center [754, 116] width 100 height 47
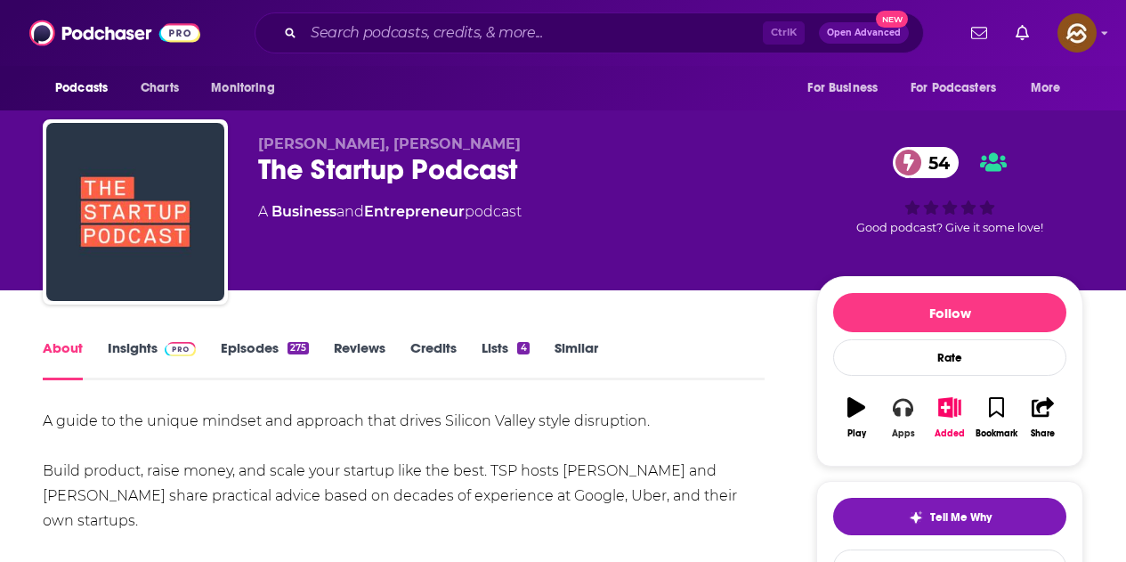
click at [911, 419] on button "Apps" at bounding box center [903, 418] width 46 height 64
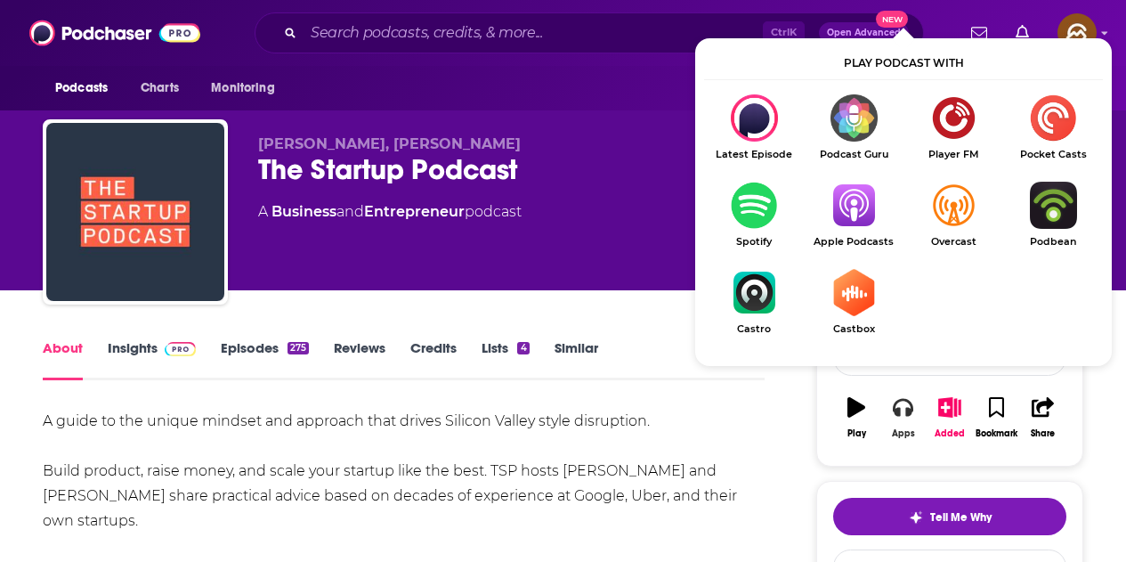
scroll to position [89, 0]
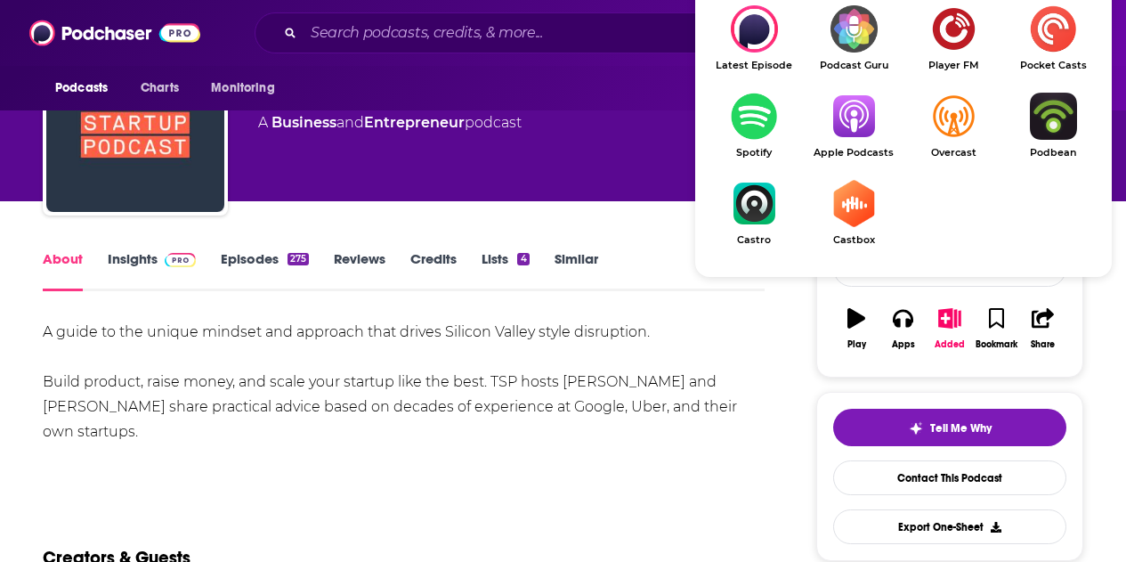
click at [849, 141] on link "Apple Podcasts" at bounding box center [854, 126] width 100 height 66
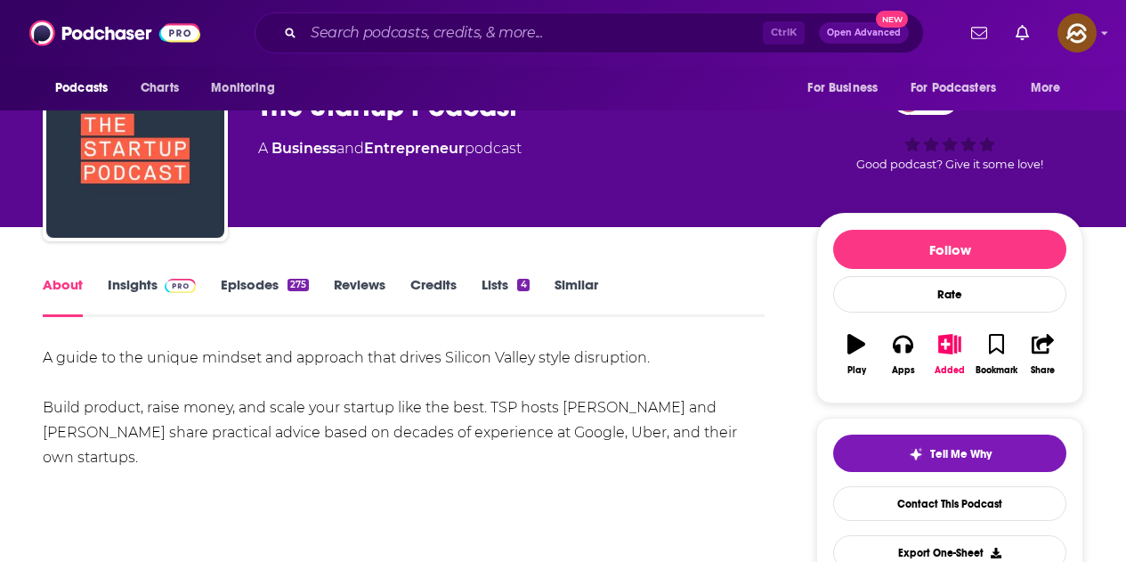
scroll to position [0, 0]
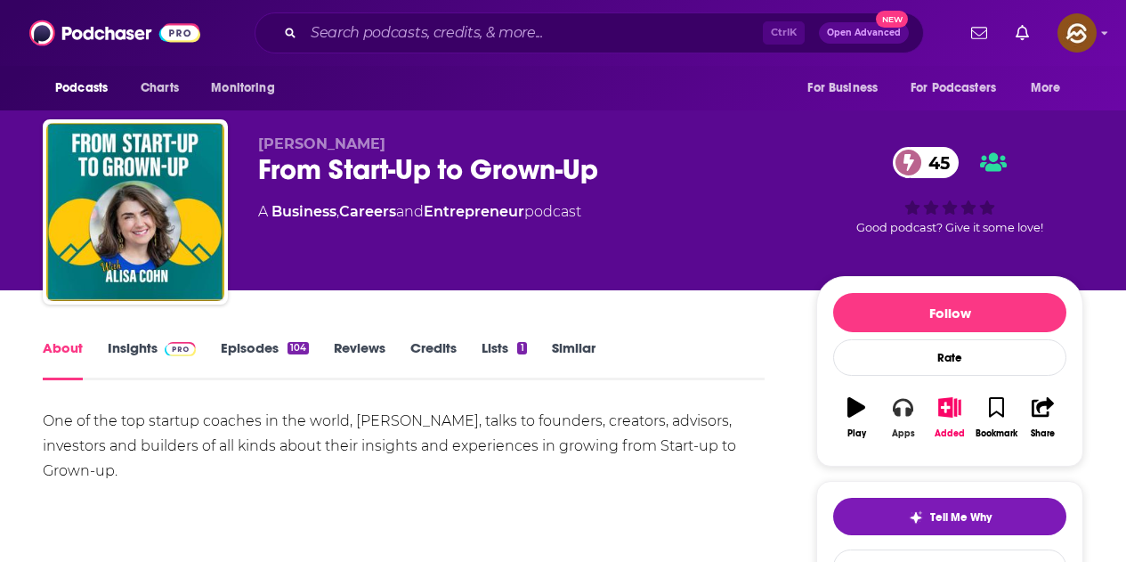
click at [896, 421] on button "Apps" at bounding box center [903, 418] width 46 height 64
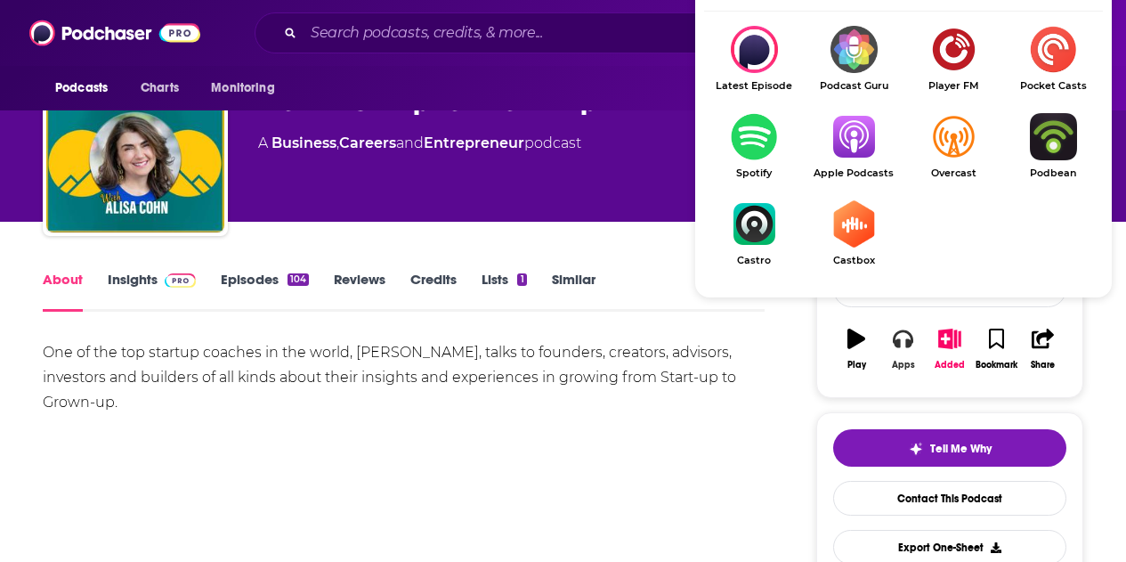
scroll to position [89, 0]
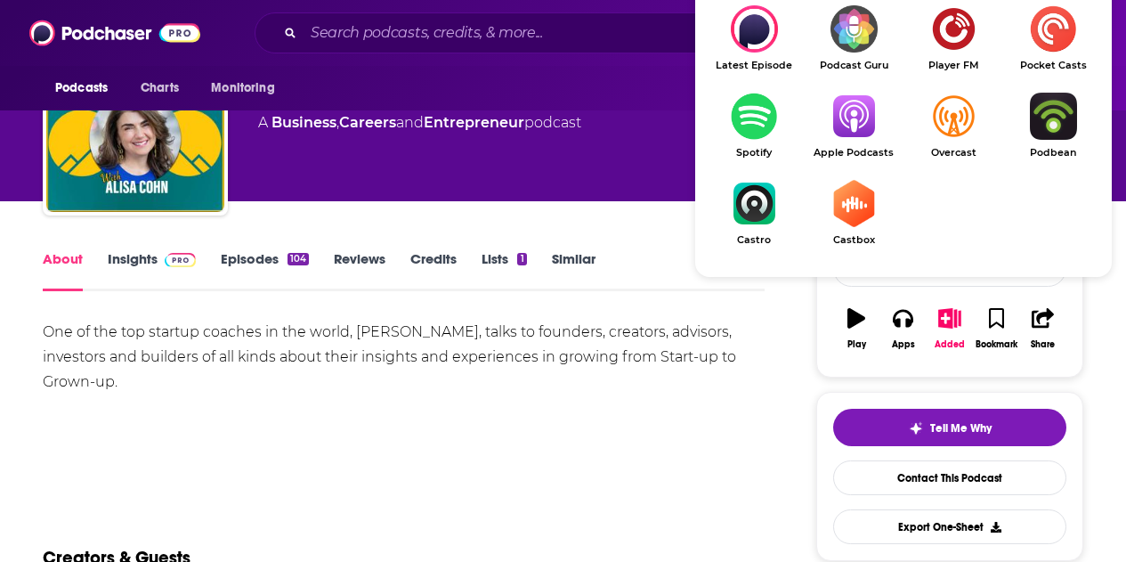
click at [848, 111] on img "Show Listen On dropdown" at bounding box center [854, 116] width 100 height 47
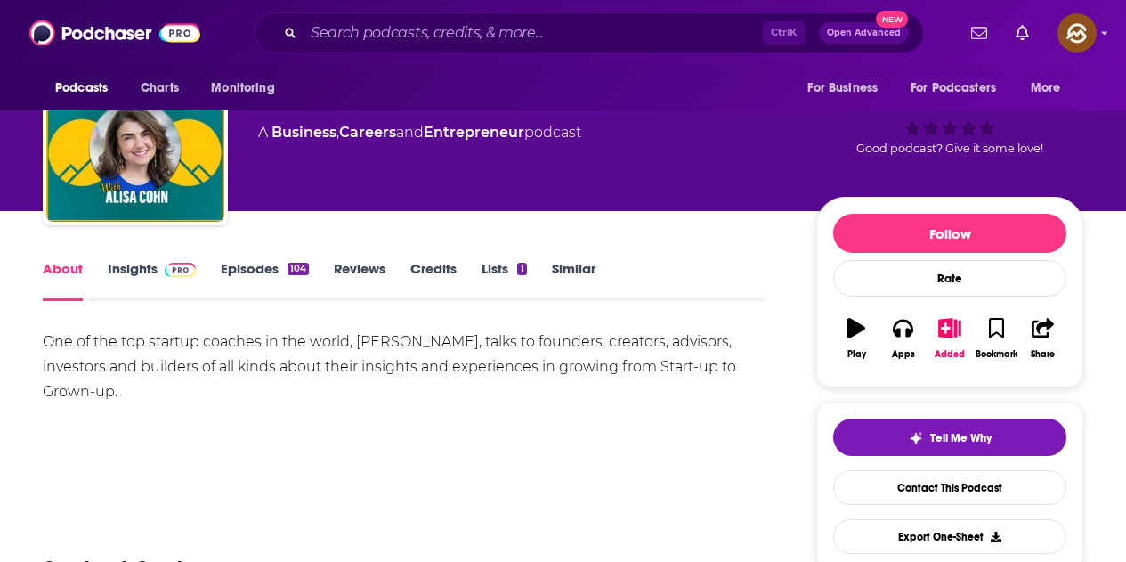
scroll to position [0, 0]
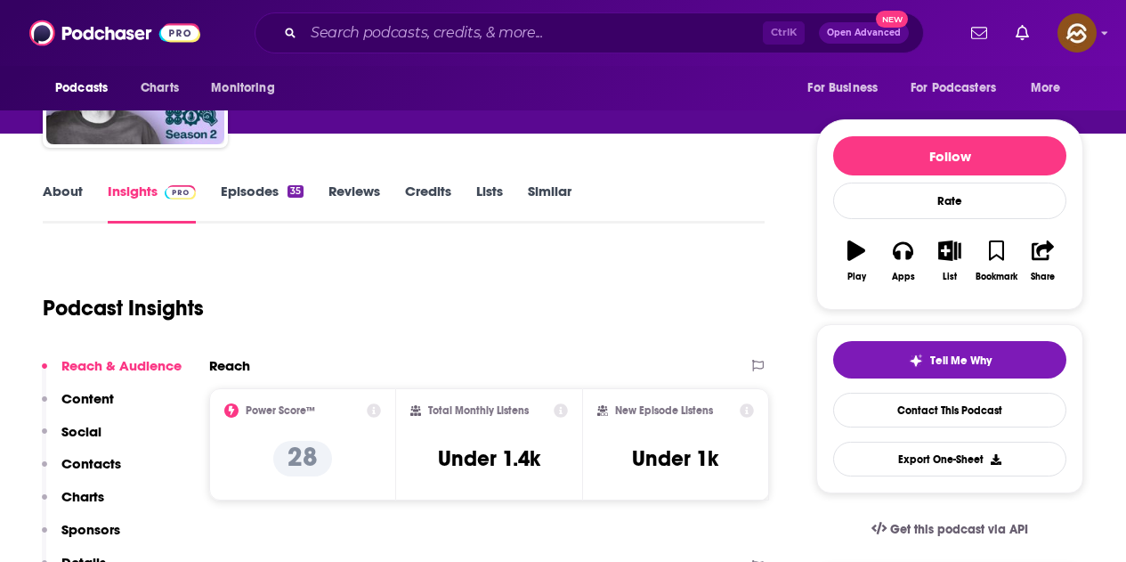
scroll to position [178, 0]
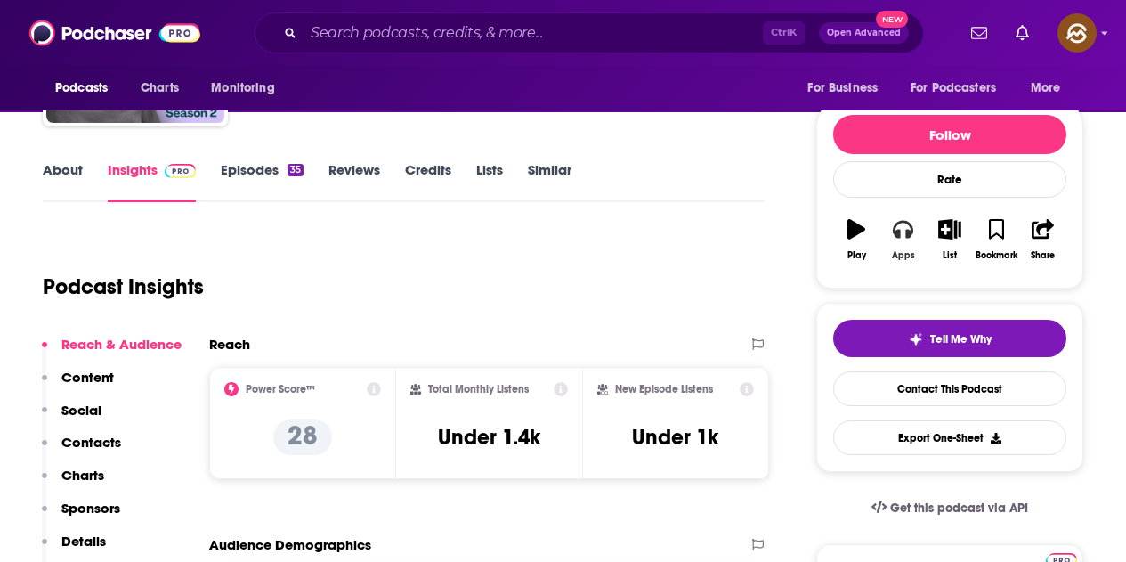
click at [900, 237] on icon "button" at bounding box center [903, 230] width 20 height 18
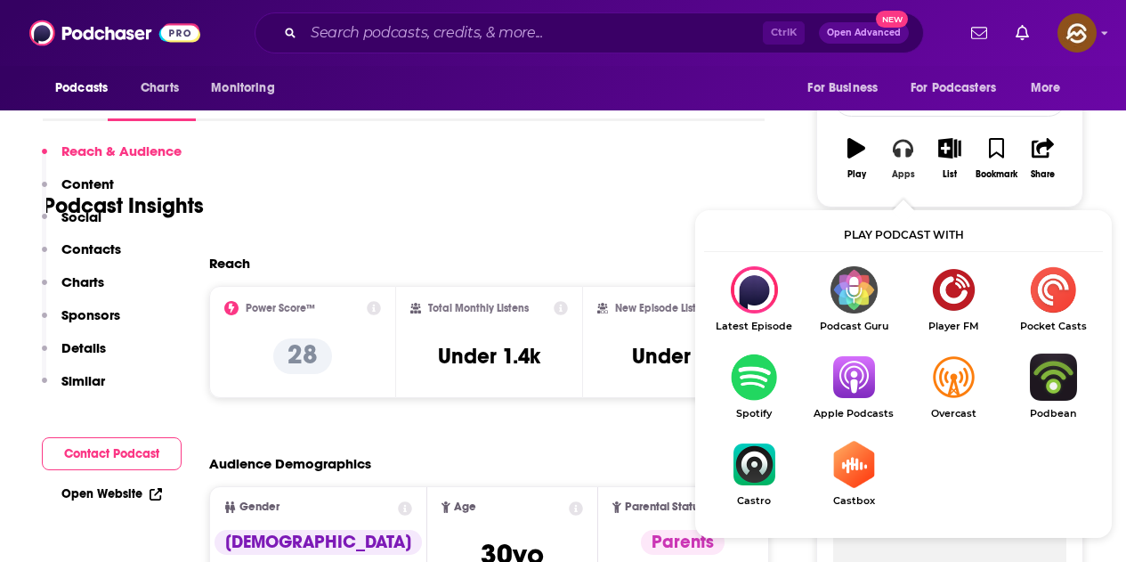
scroll to position [356, 0]
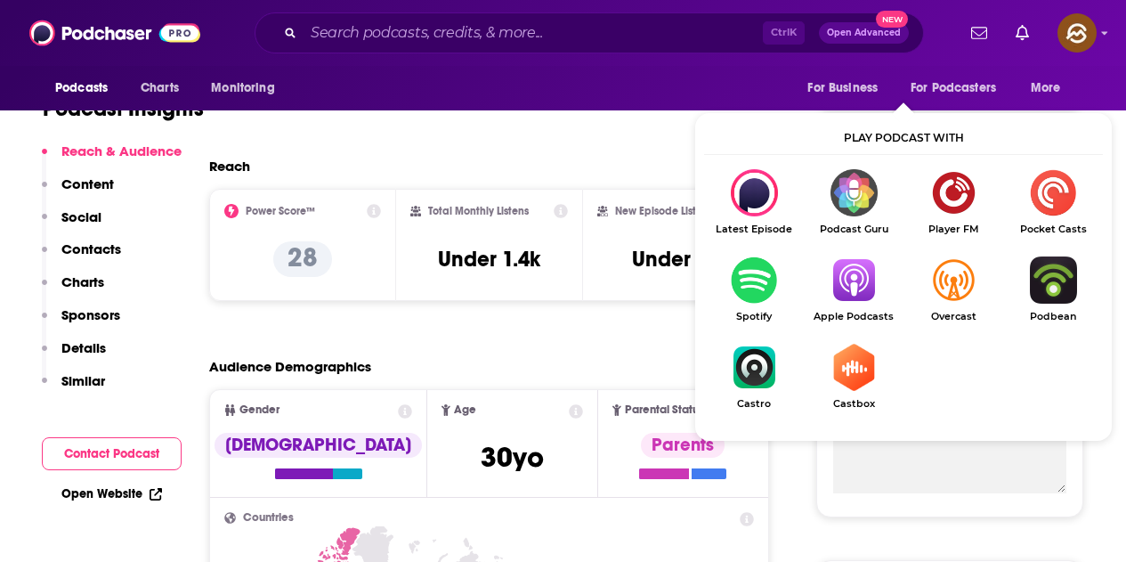
click at [860, 279] on img "Show Listen On dropdown" at bounding box center [854, 279] width 100 height 47
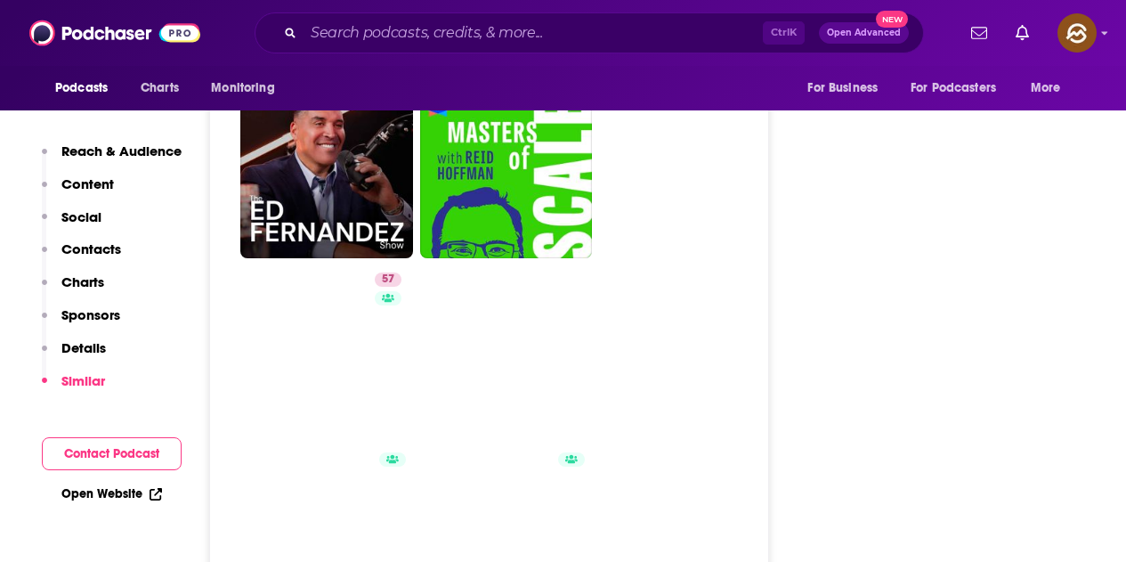
scroll to position [3027, 0]
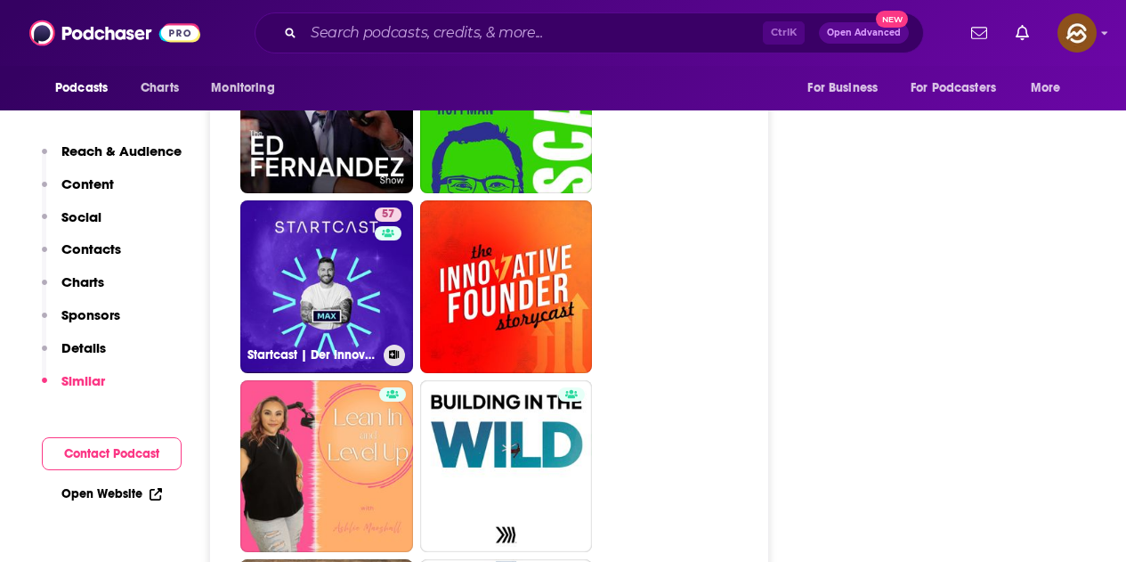
drag, startPoint x: 347, startPoint y: 279, endPoint x: 781, endPoint y: 224, distance: 437.0
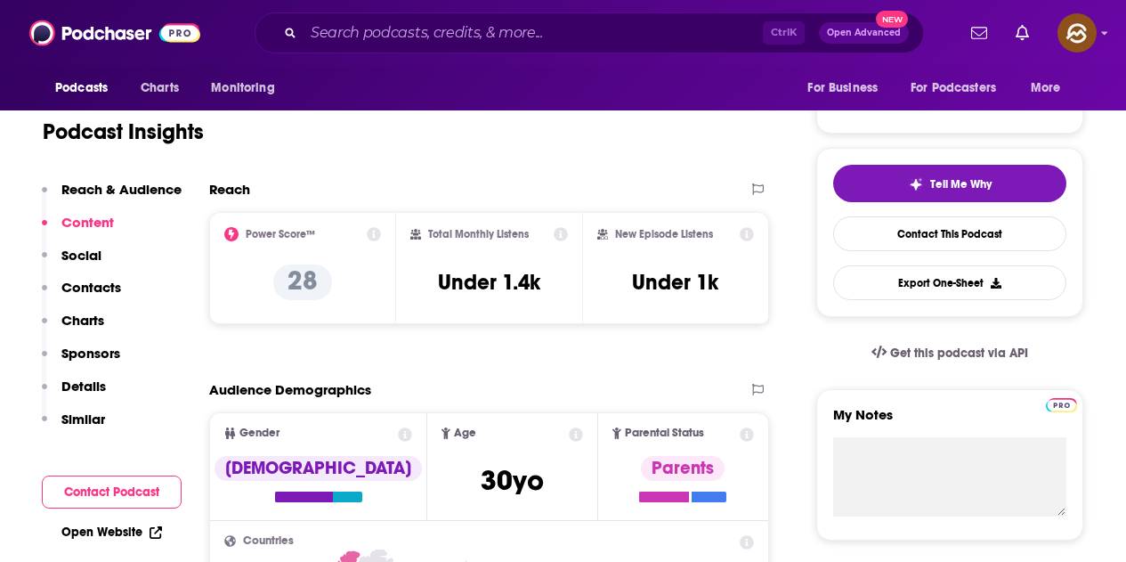
scroll to position [0, 0]
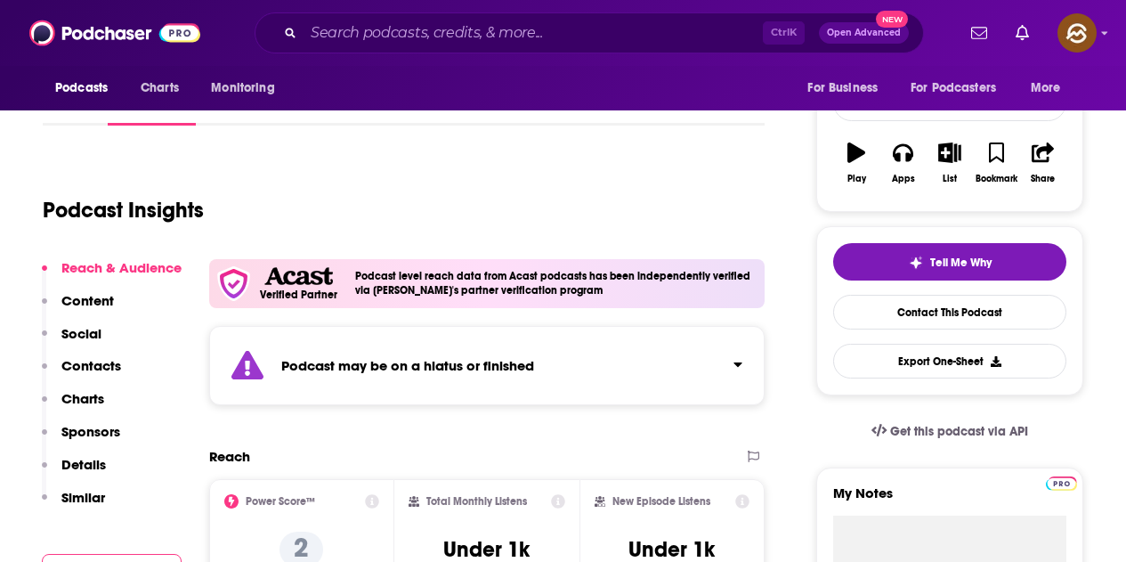
scroll to position [445, 0]
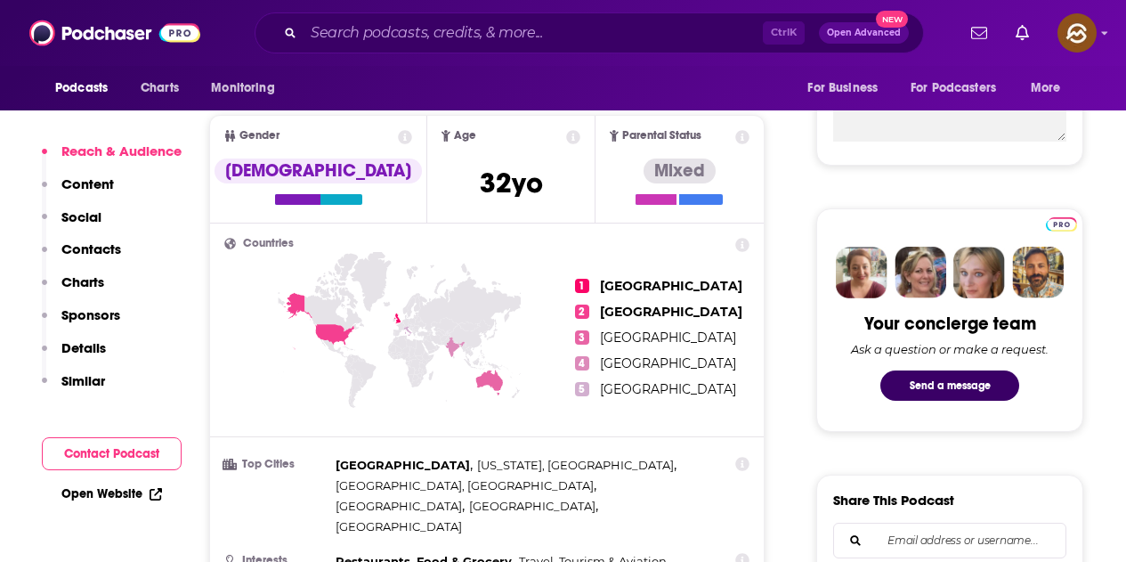
scroll to position [534, 0]
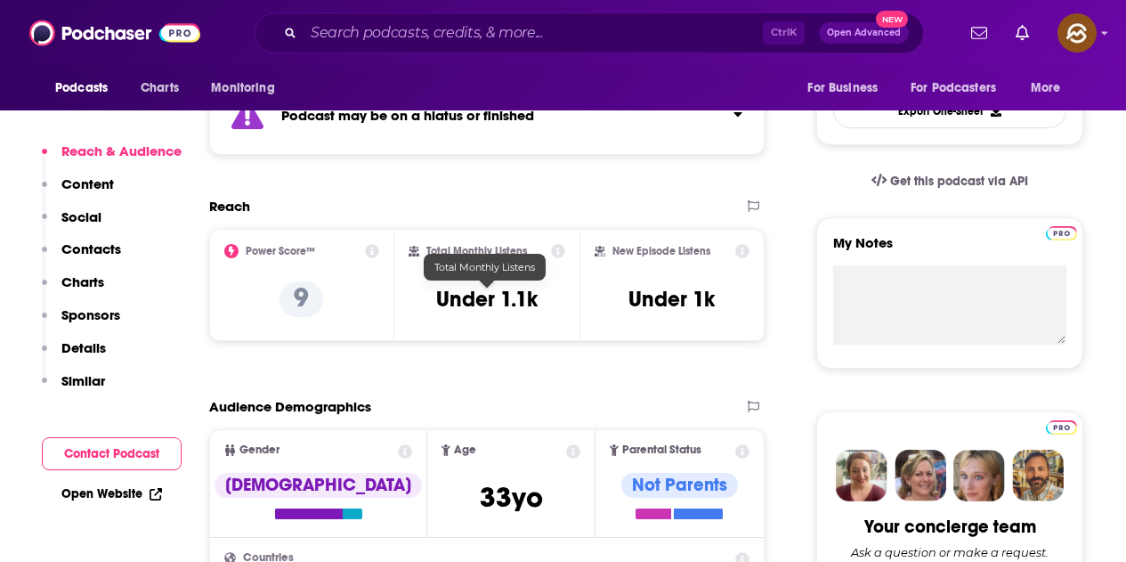
scroll to position [89, 0]
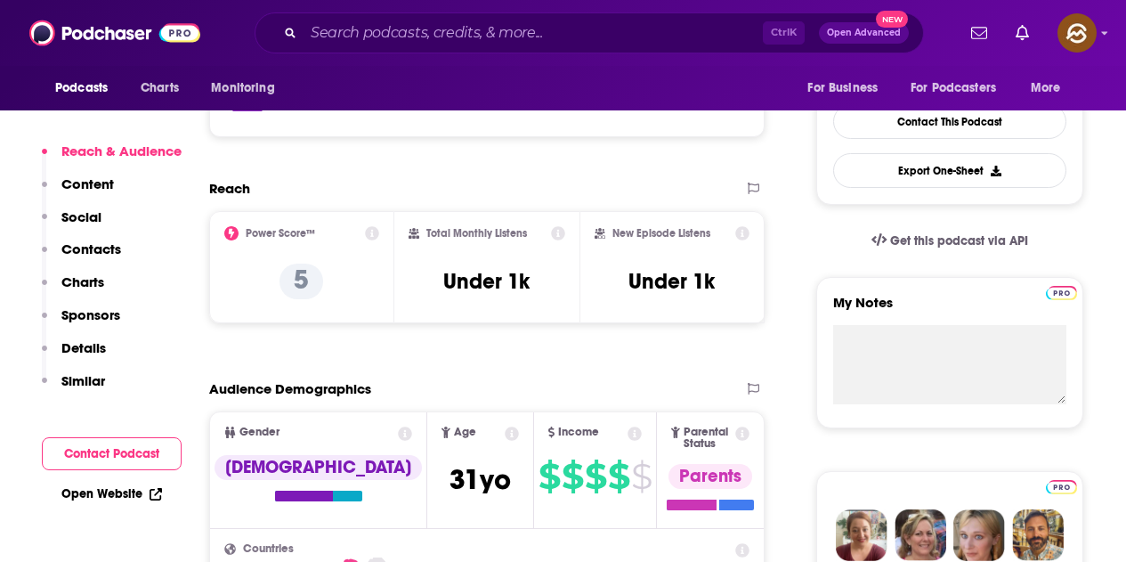
scroll to position [801, 0]
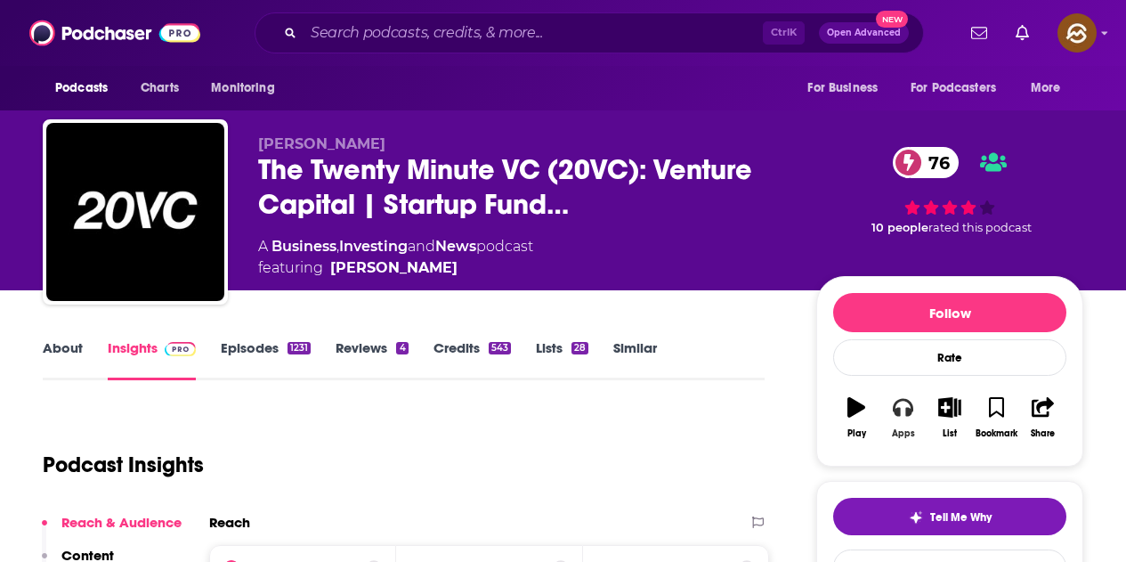
click at [895, 422] on button "Apps" at bounding box center [903, 418] width 46 height 64
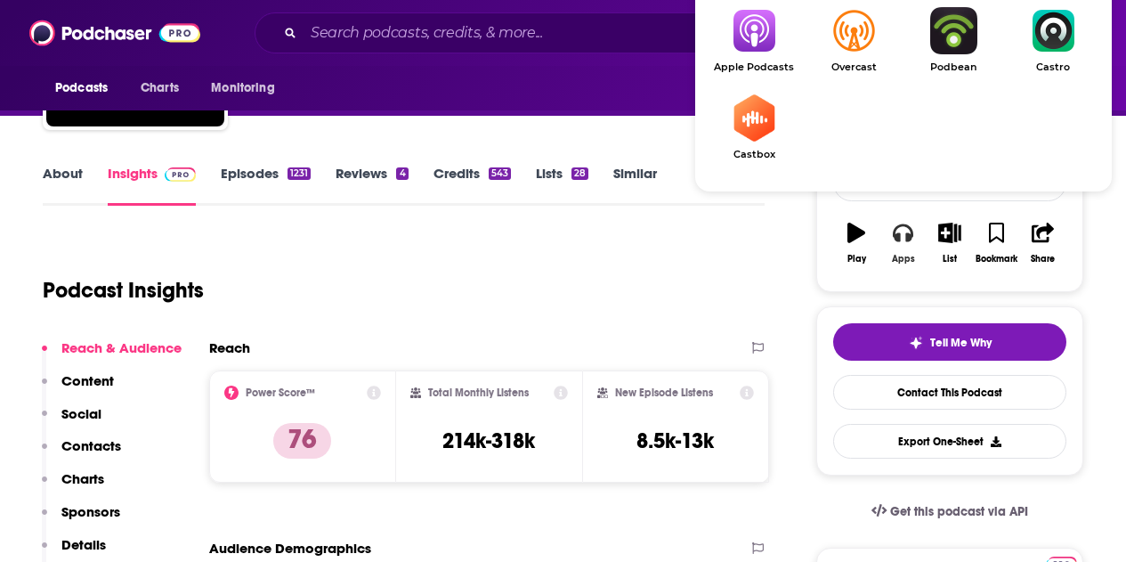
scroll to position [178, 0]
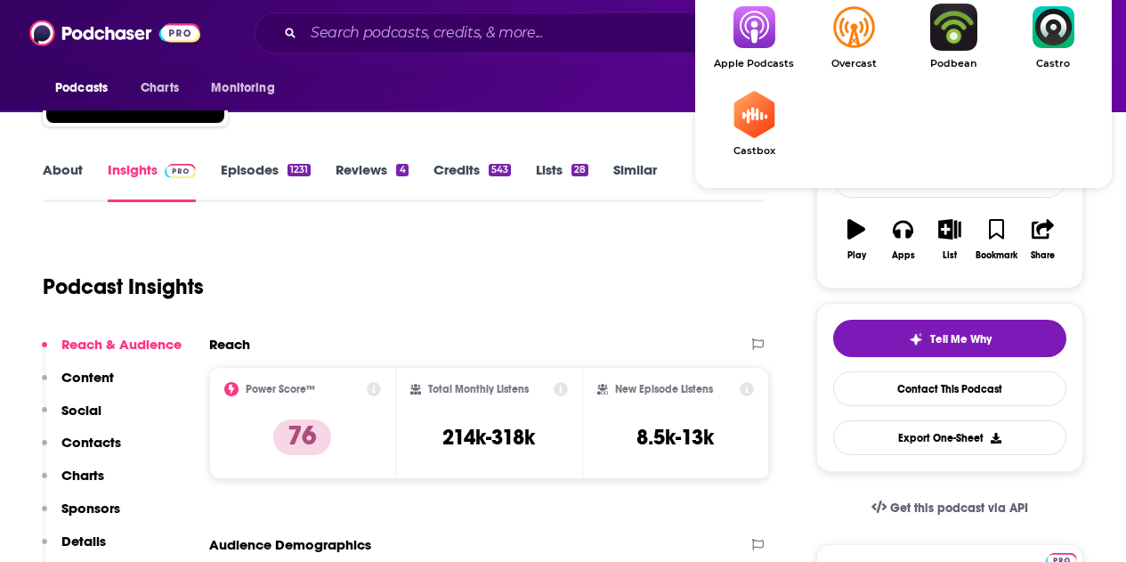
click at [758, 28] on img "Show Listen On dropdown" at bounding box center [754, 27] width 100 height 47
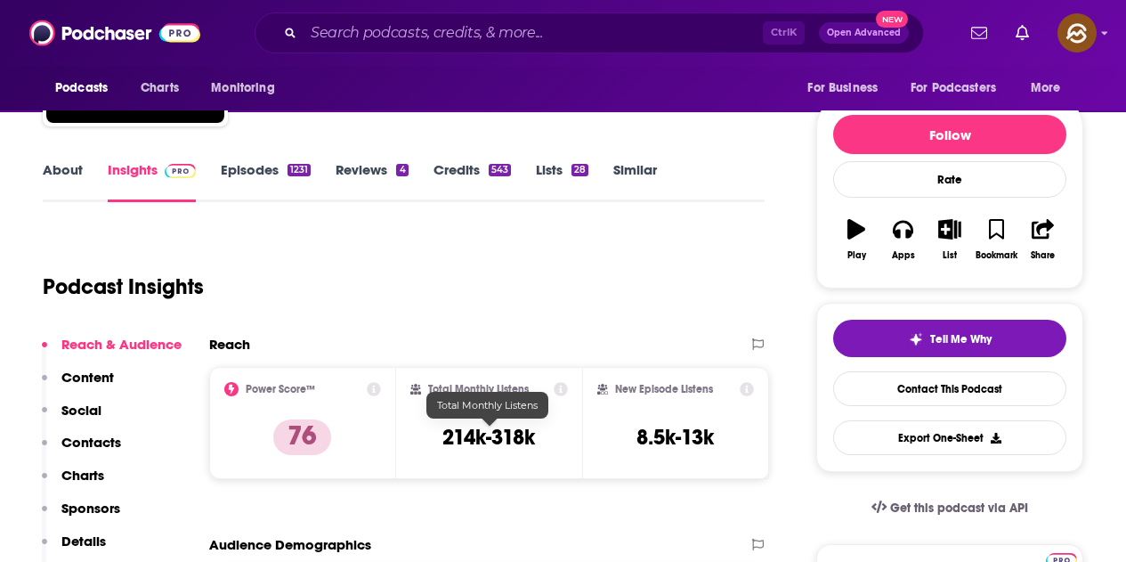
scroll to position [0, 0]
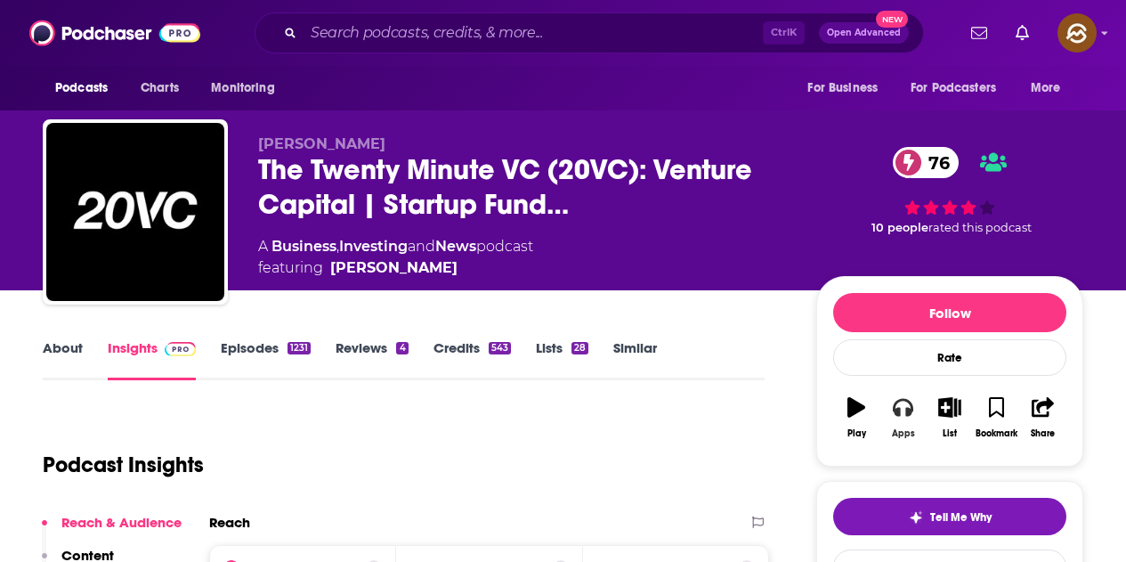
click at [905, 415] on icon "button" at bounding box center [903, 407] width 20 height 20
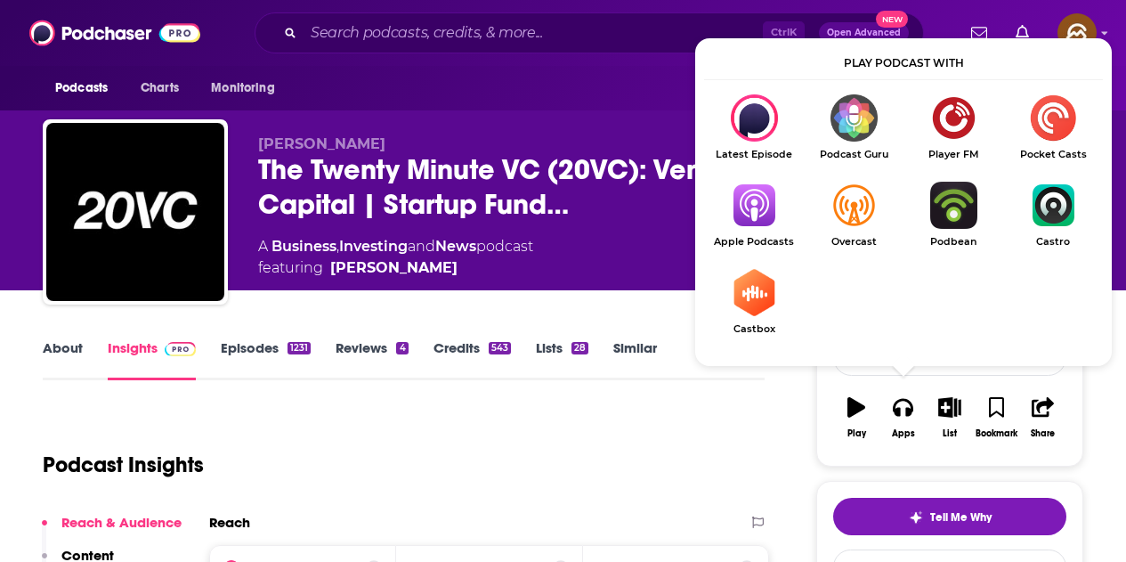
click at [763, 204] on img "Show Listen On dropdown" at bounding box center [754, 205] width 100 height 47
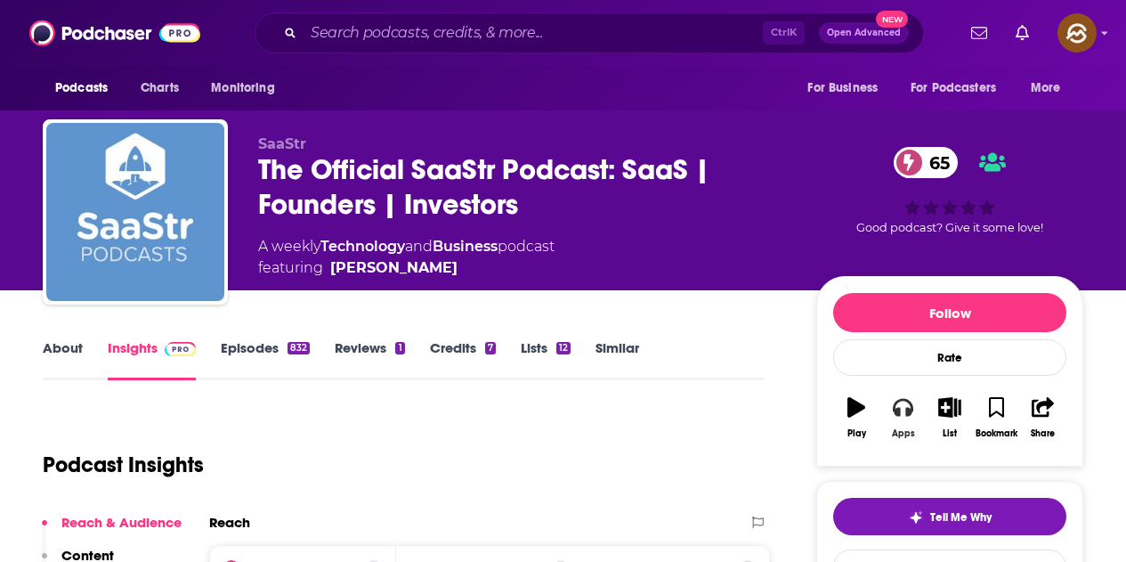
click at [905, 412] on icon "button" at bounding box center [903, 407] width 20 height 20
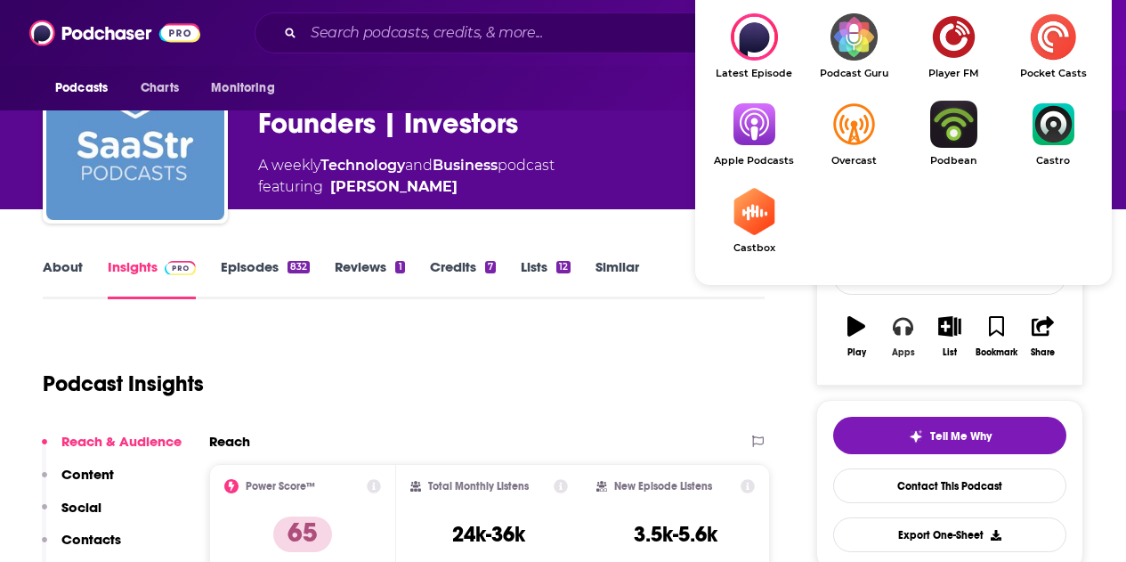
scroll to position [89, 0]
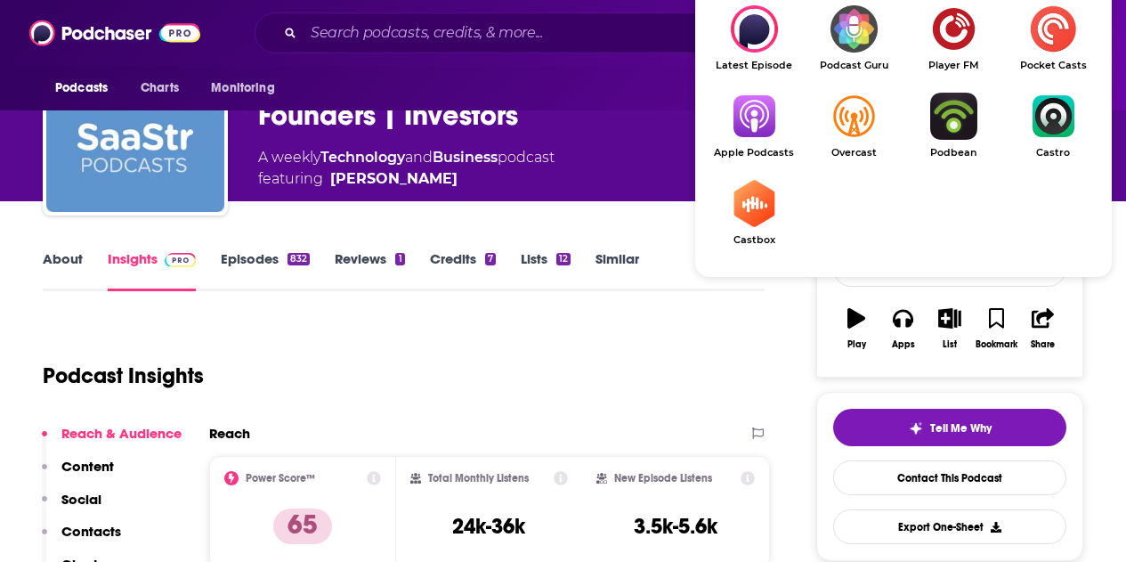
click at [779, 137] on img "Show Listen On dropdown" at bounding box center [754, 116] width 100 height 47
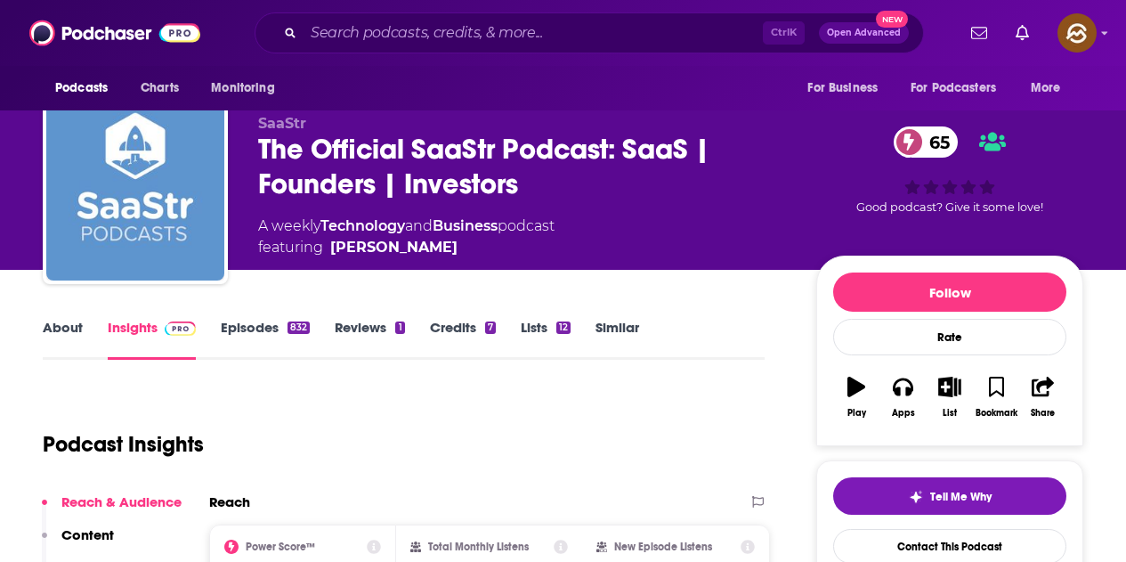
scroll to position [0, 0]
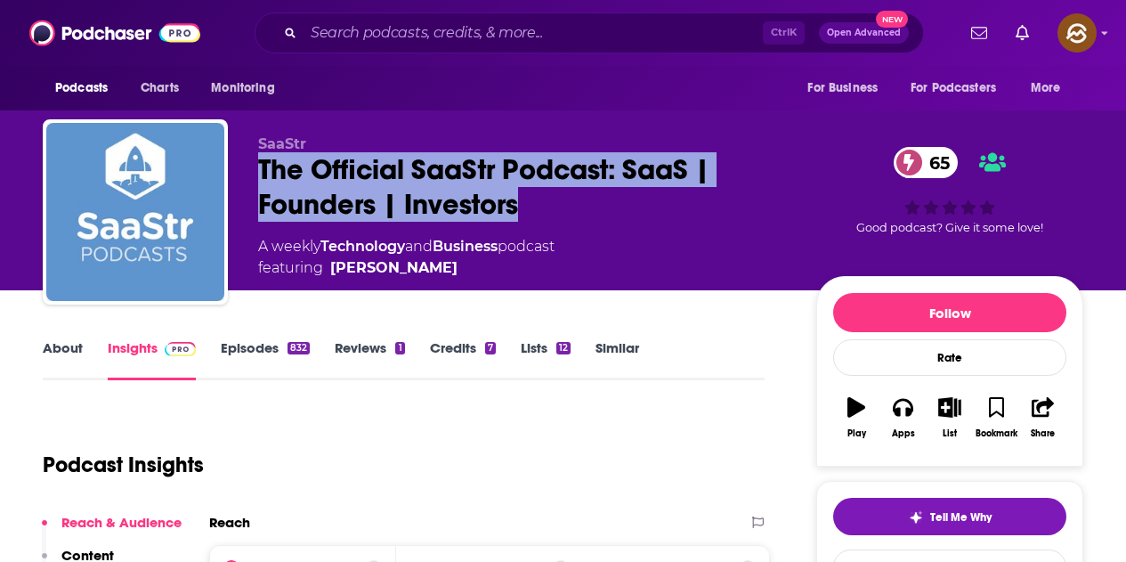
drag, startPoint x: 297, startPoint y: 166, endPoint x: 538, endPoint y: 206, distance: 243.6
click at [538, 206] on div "The Official SaaStr Podcast: SaaS | Founders | Investors 65" at bounding box center [523, 186] width 530 height 69
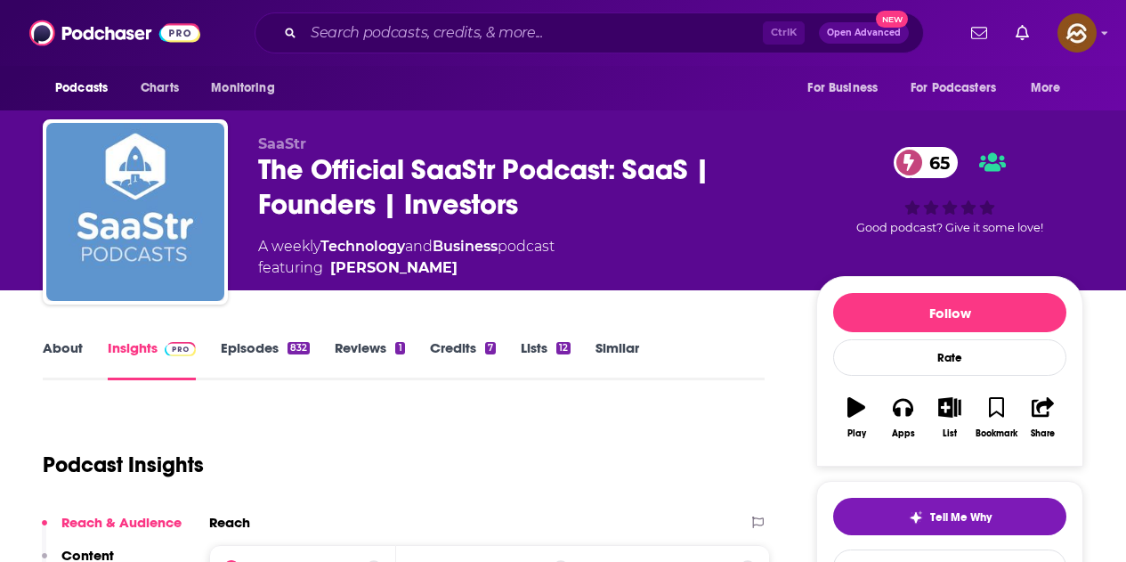
click at [670, 250] on div "A weekly Technology and Business podcast featuring [PERSON_NAME]" at bounding box center [523, 257] width 530 height 43
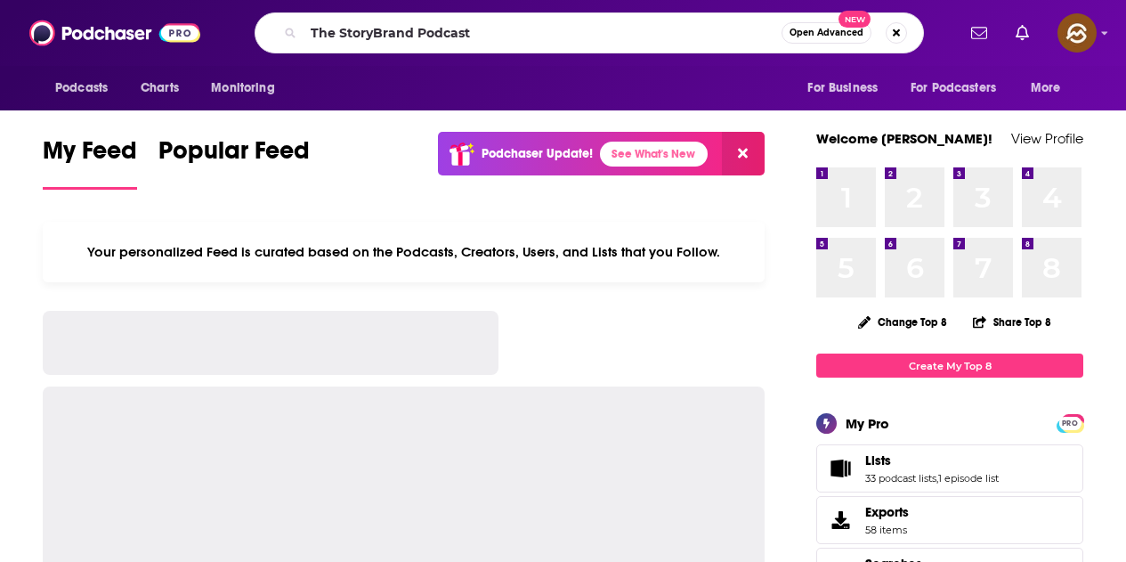
type input "The StoryBrand Podcast"
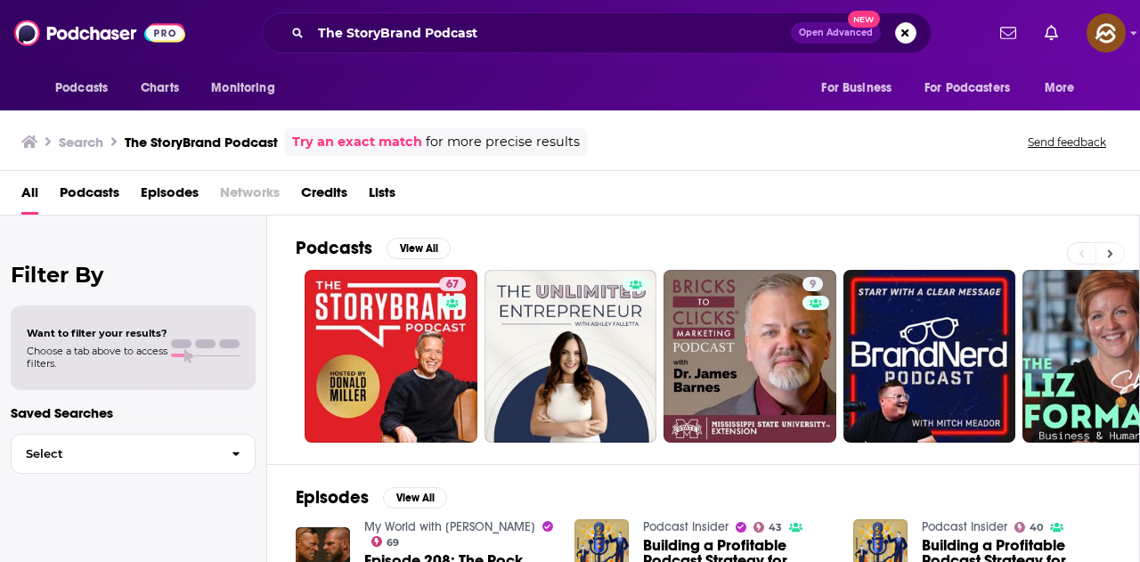
click at [1112, 260] on button at bounding box center [1109, 253] width 29 height 22
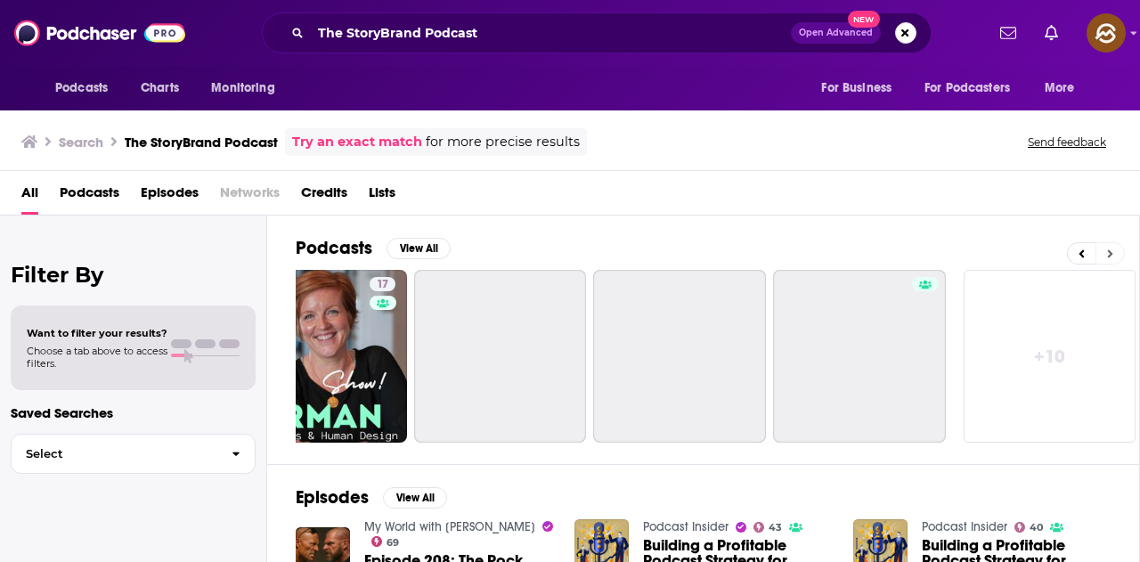
scroll to position [0, 792]
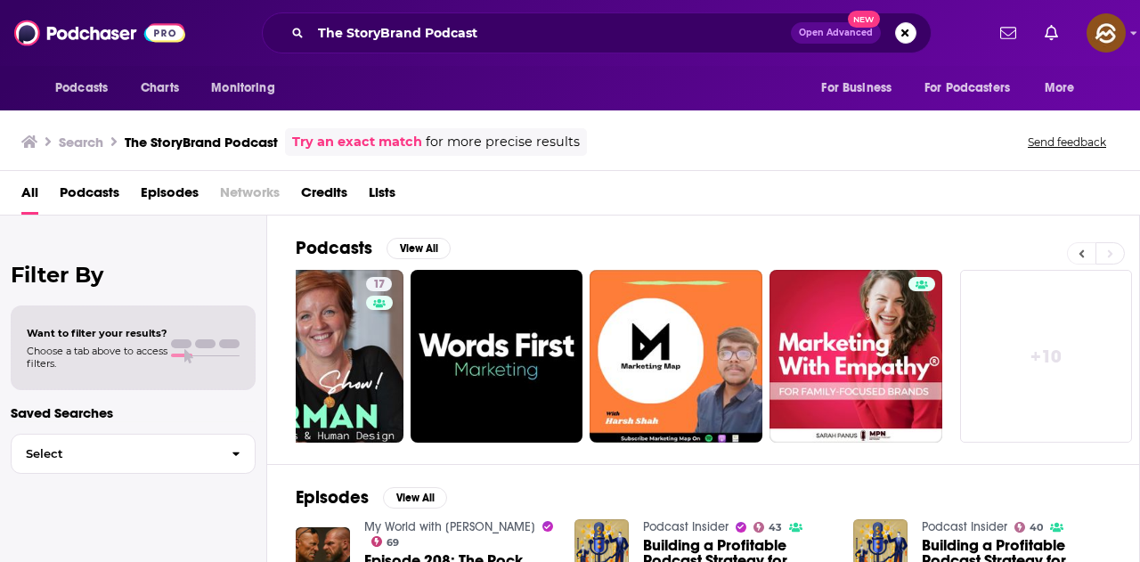
click at [1080, 253] on icon at bounding box center [1081, 253] width 5 height 8
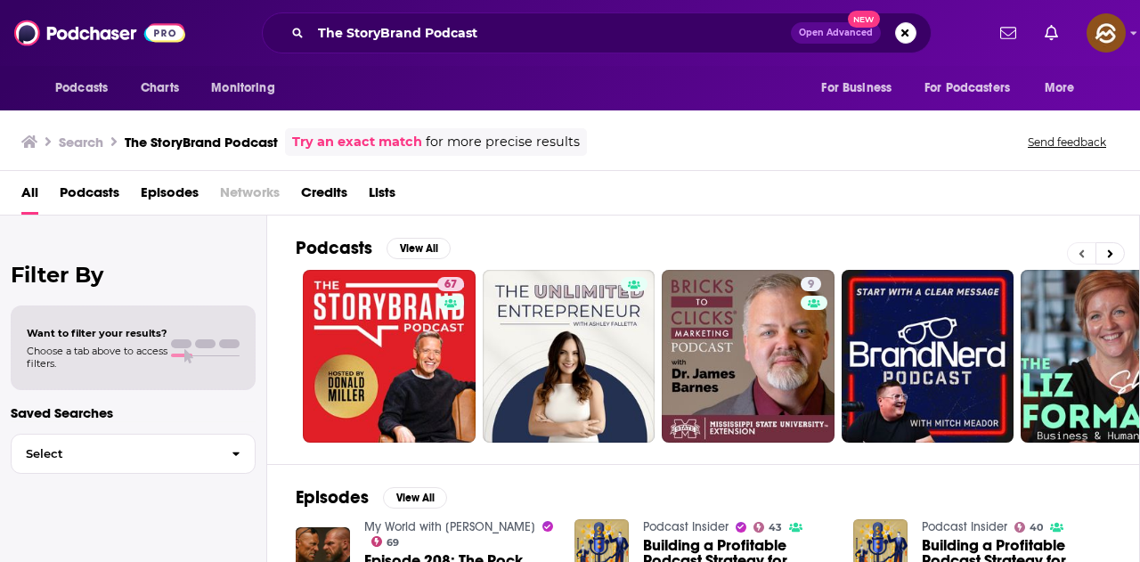
scroll to position [0, 0]
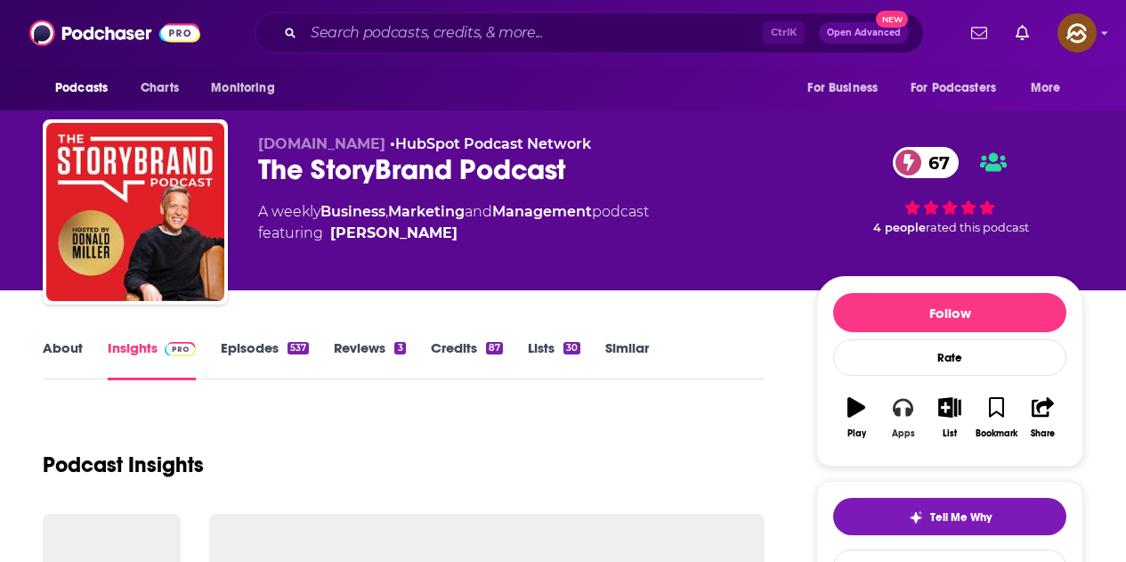
click at [901, 419] on button "Apps" at bounding box center [903, 418] width 46 height 64
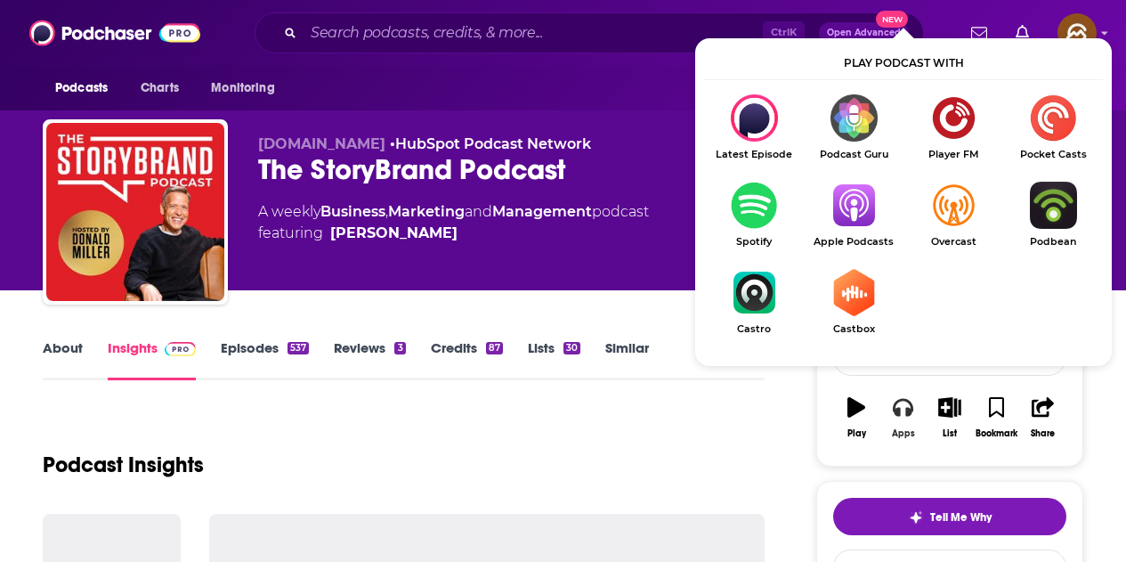
scroll to position [89, 0]
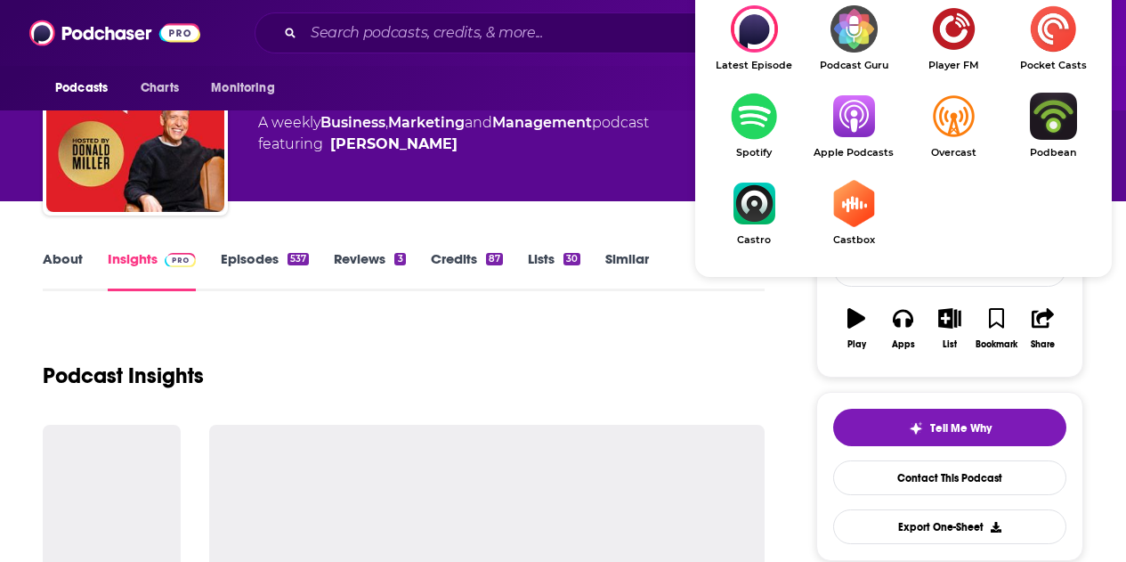
click at [835, 115] on img "Show Listen On dropdown" at bounding box center [854, 116] width 100 height 47
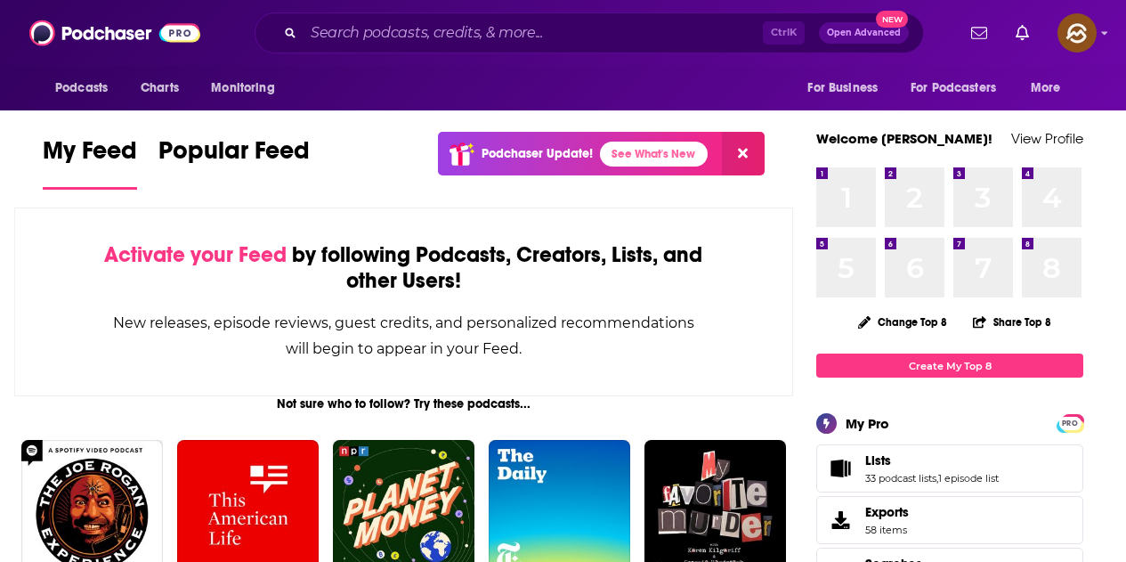
click at [485, 29] on input "Search podcasts, credits, & more..." at bounding box center [533, 33] width 459 height 28
click at [508, 33] on input "Search podcasts, credits, & more..." at bounding box center [533, 33] width 459 height 28
click at [449, 14] on div "Ctrl K Open Advanced New" at bounding box center [590, 32] width 670 height 41
click at [431, 20] on input "Search podcasts, credits, & more..." at bounding box center [533, 33] width 459 height 28
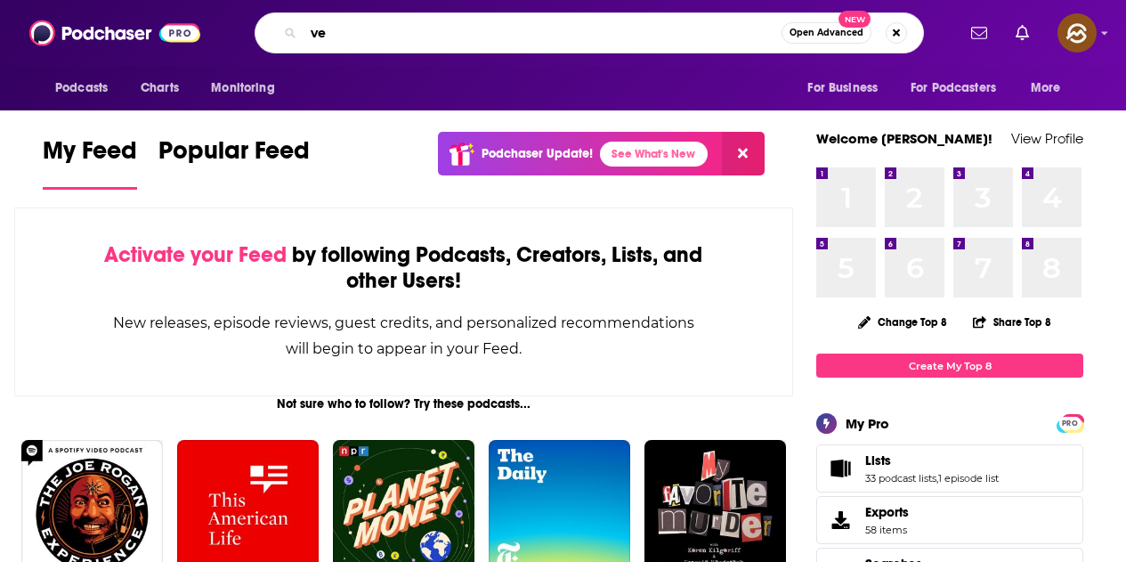
type input "v"
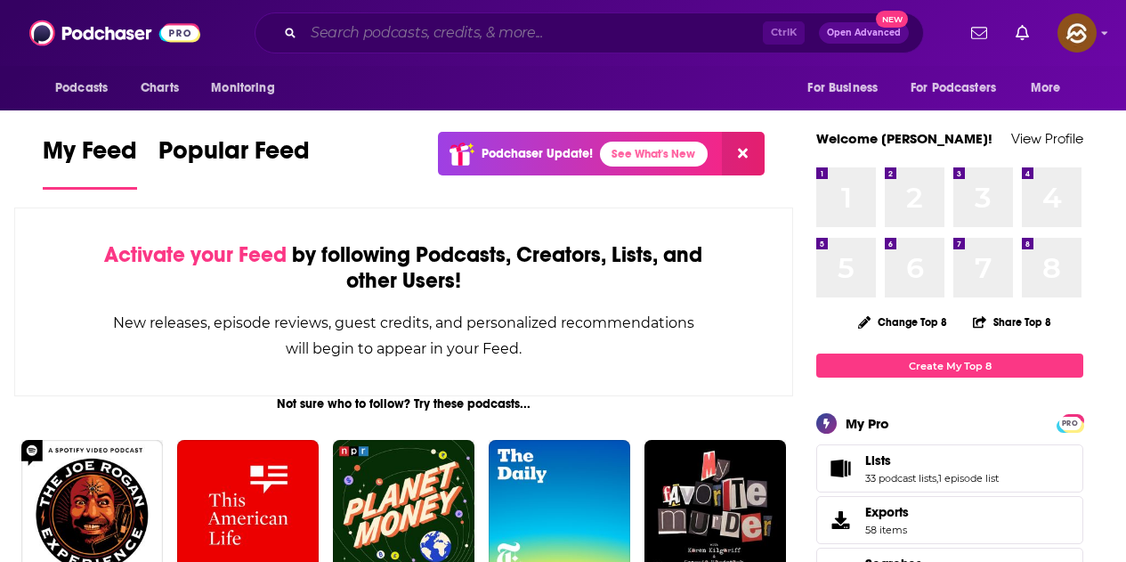
click at [440, 41] on input "Search podcasts, credits, & more..." at bounding box center [533, 33] width 459 height 28
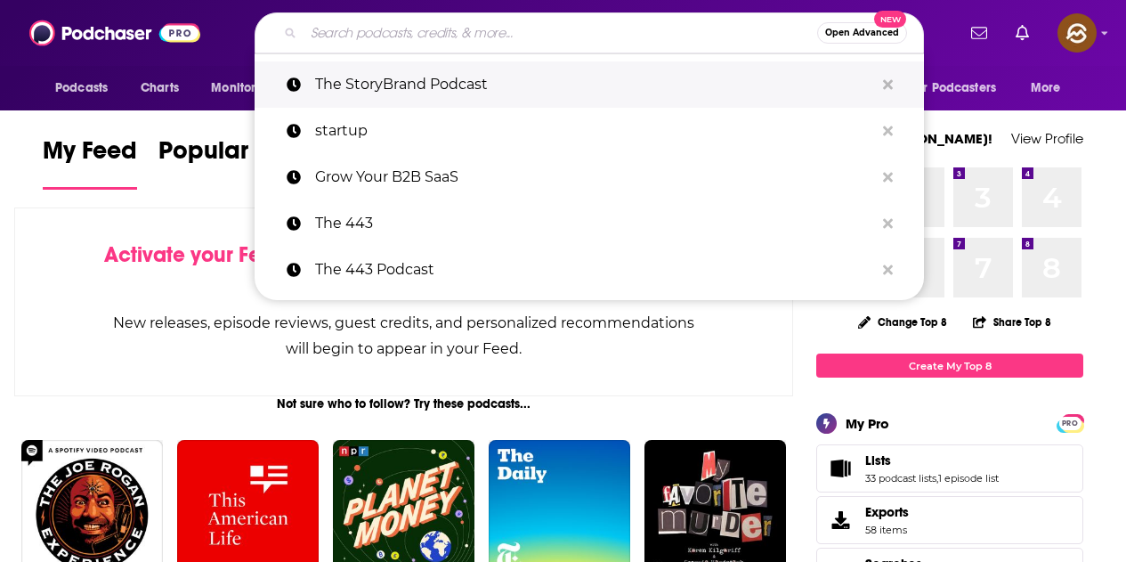
click at [431, 88] on p "The StoryBrand Podcast" at bounding box center [594, 84] width 559 height 46
type input "The StoryBrand Podcast"
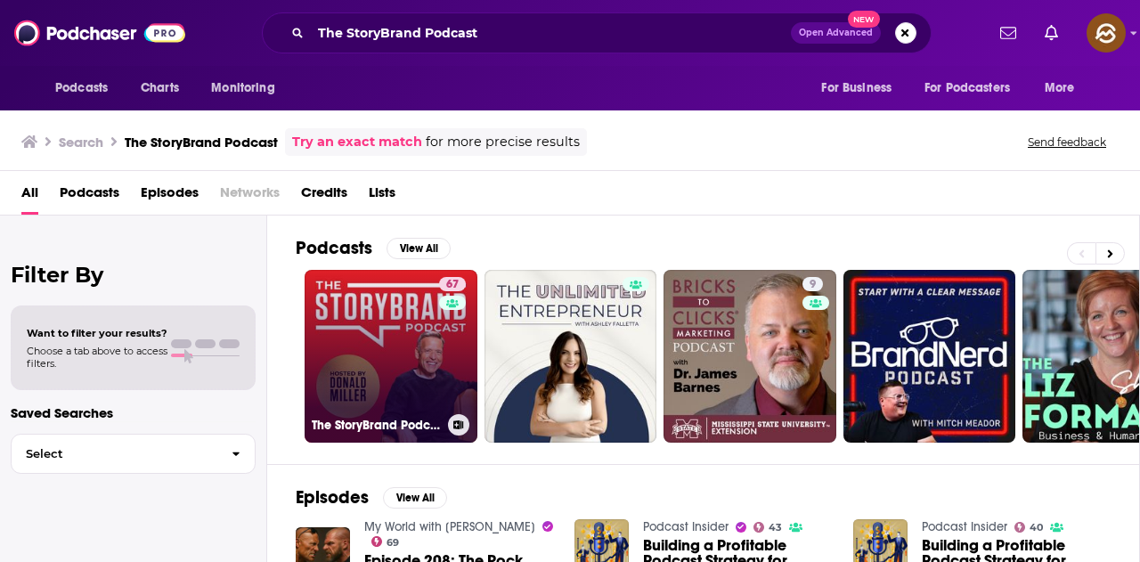
click at [461, 326] on div "67" at bounding box center [454, 345] width 31 height 137
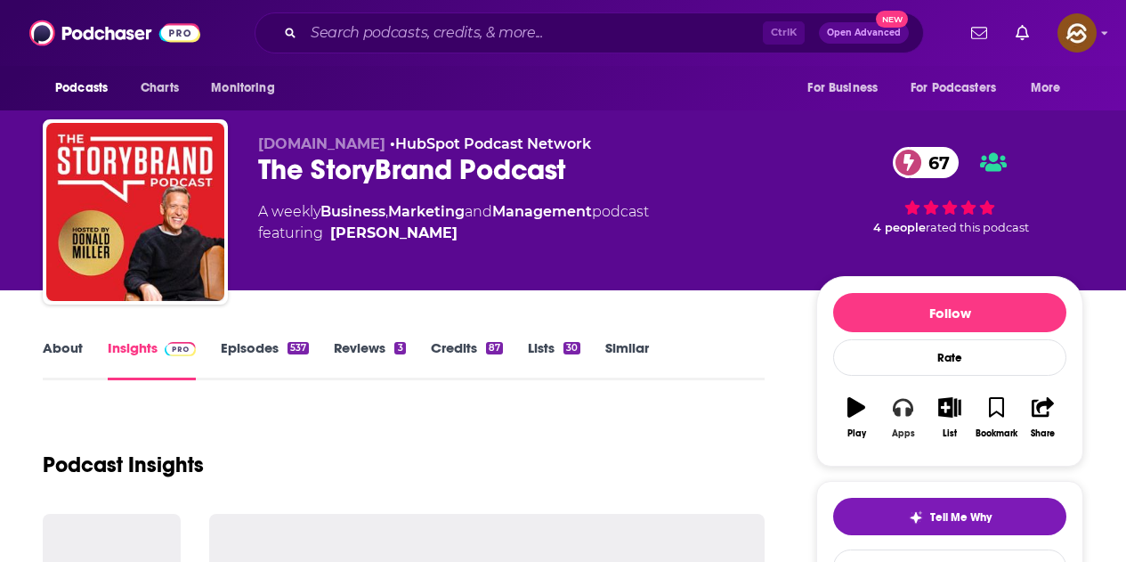
click at [895, 418] on button "Apps" at bounding box center [903, 418] width 46 height 64
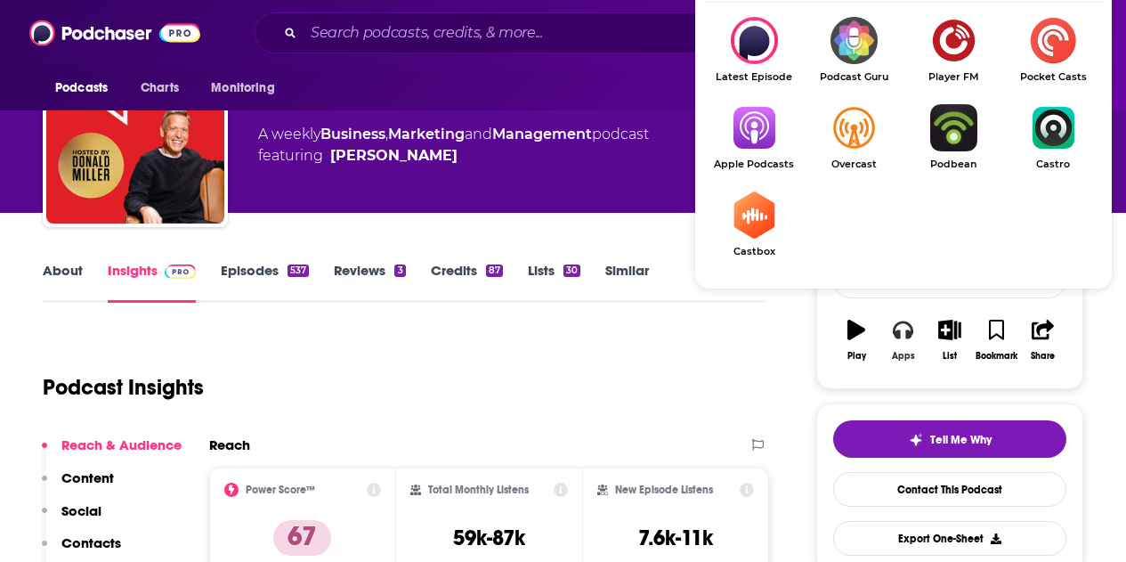
scroll to position [89, 0]
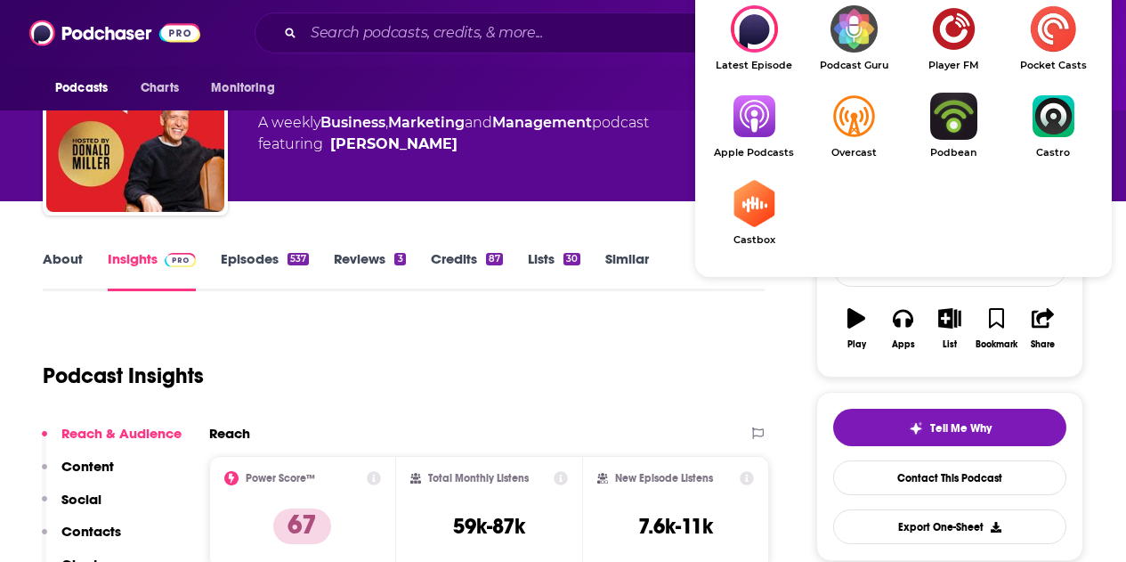
click at [753, 126] on img "Show Listen On dropdown" at bounding box center [754, 116] width 100 height 47
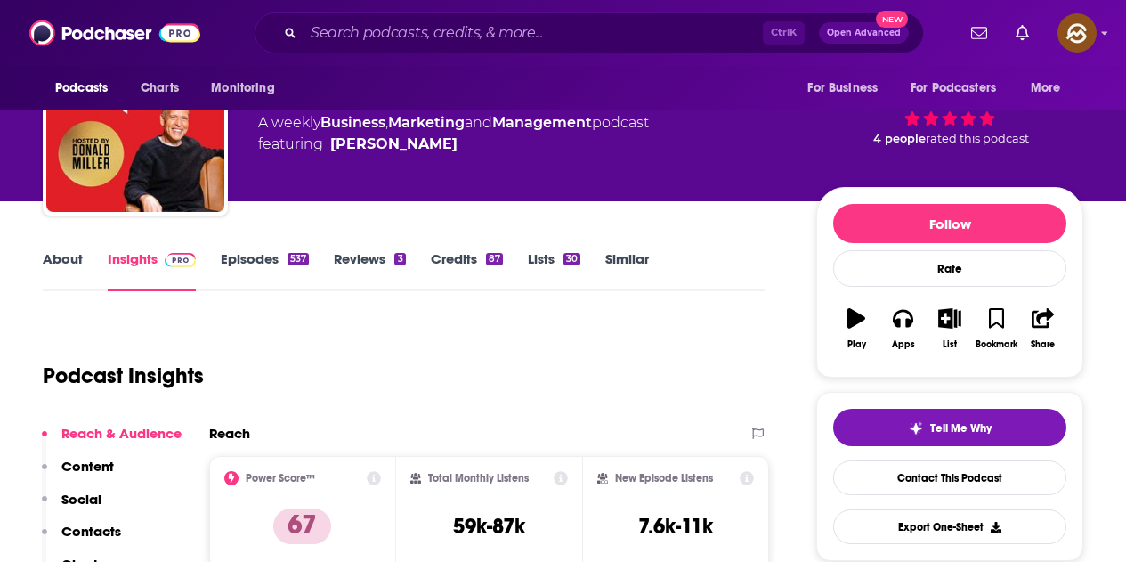
drag, startPoint x: 439, startPoint y: 171, endPoint x: 244, endPoint y: 168, distance: 195.0
click at [244, 168] on div "StoryBrand.com • HubSpot Podcast Network The StoryBrand Podcast 67 A weekly Bus…" at bounding box center [563, 126] width 1041 height 192
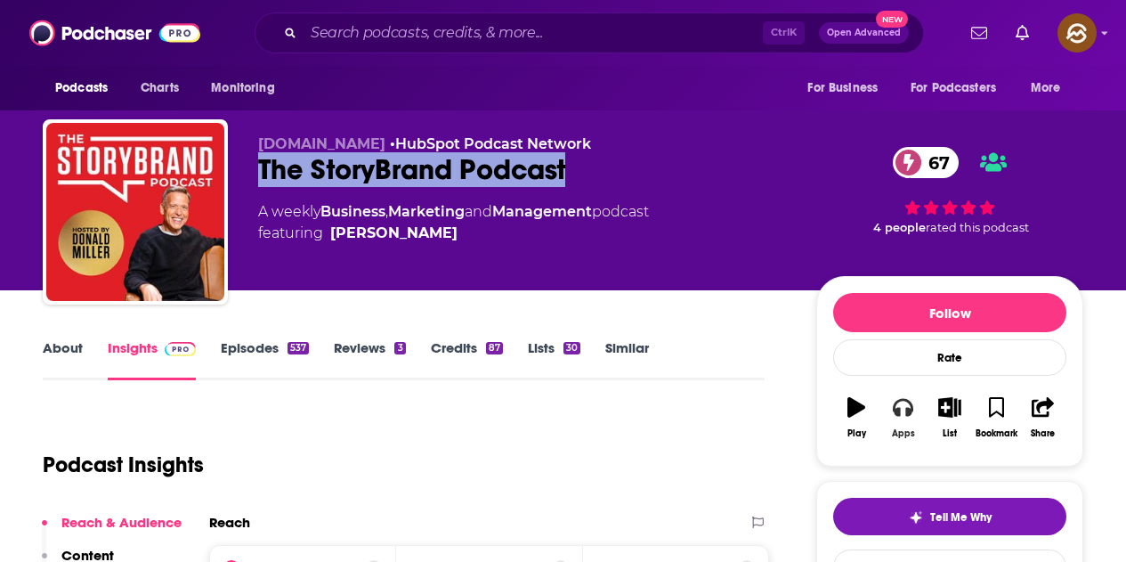
click at [913, 428] on div "Apps" at bounding box center [903, 433] width 23 height 11
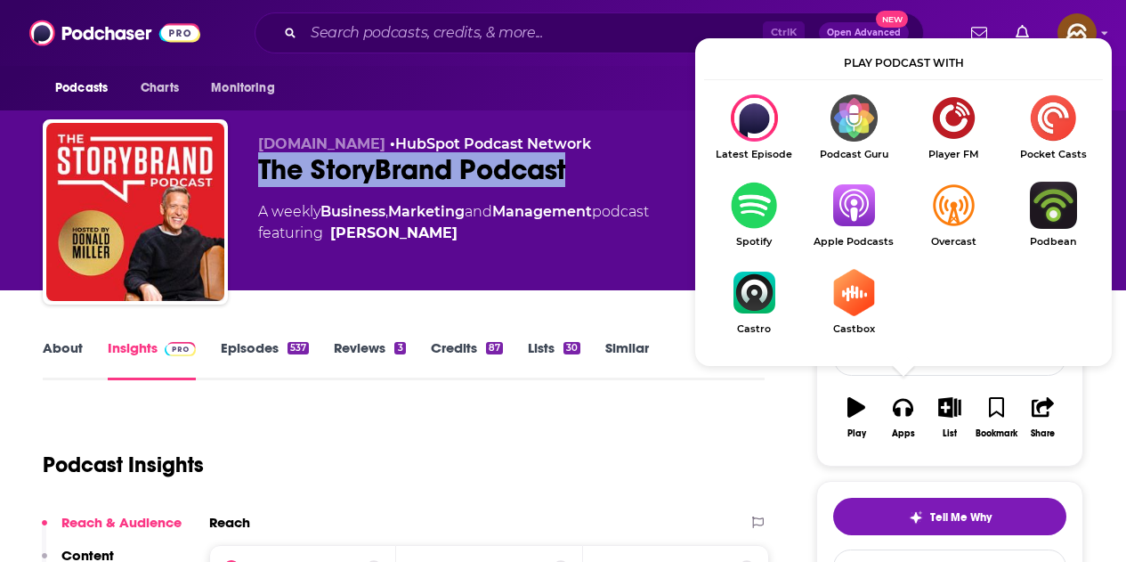
click at [852, 237] on span "Apple Podcasts" at bounding box center [854, 242] width 100 height 12
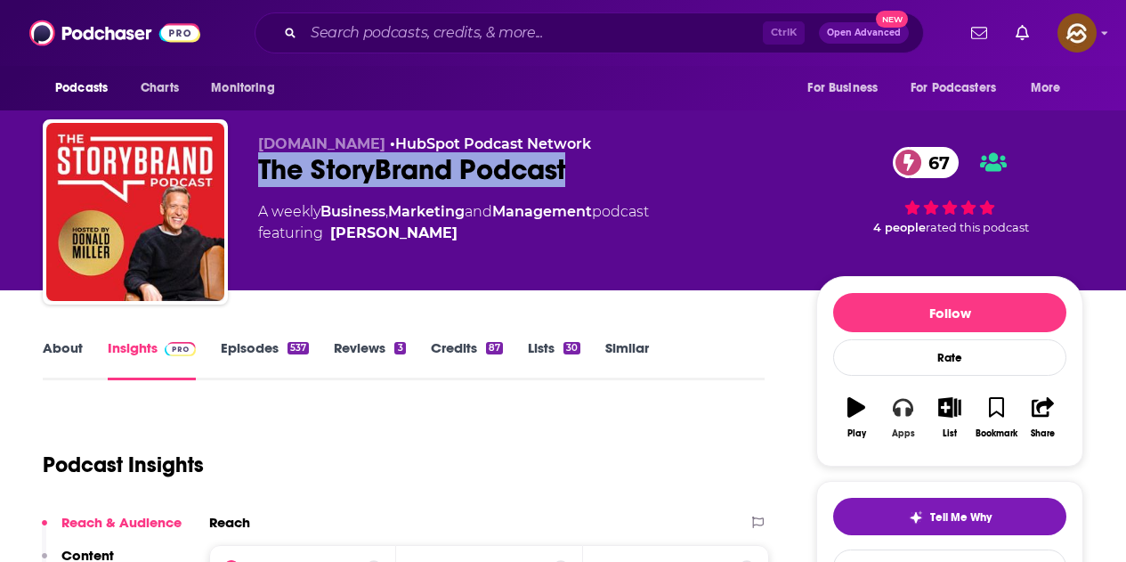
click at [890, 426] on button "Apps" at bounding box center [903, 418] width 46 height 64
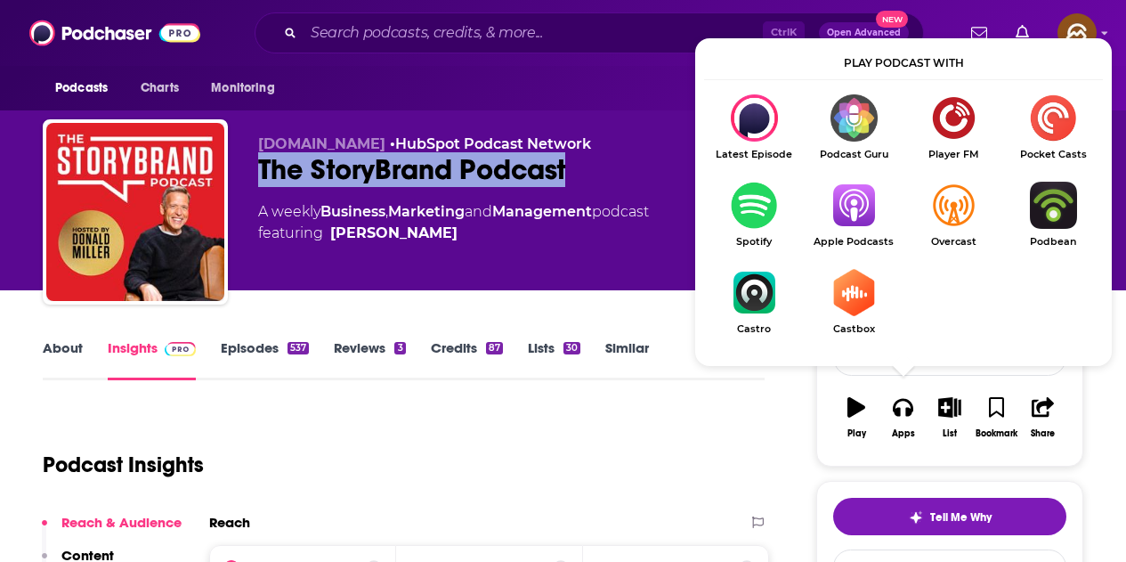
click at [865, 215] on img "Show Listen On dropdown" at bounding box center [854, 205] width 100 height 47
